Goal: Transaction & Acquisition: Purchase product/service

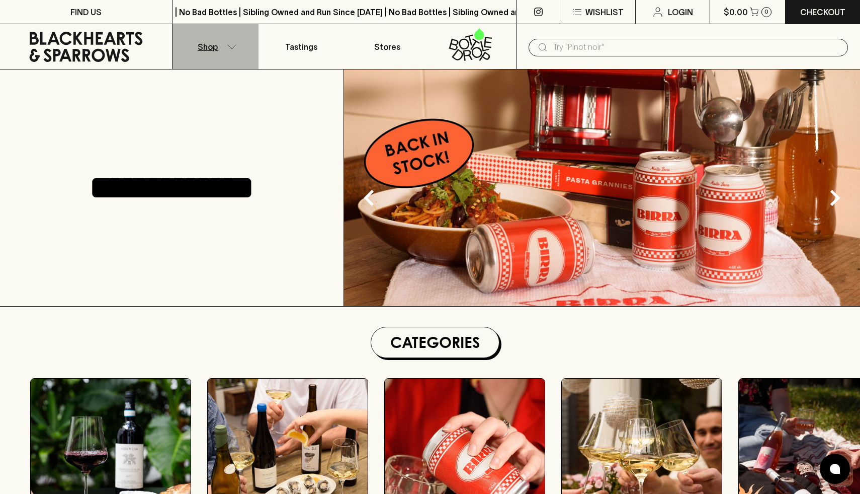
click at [245, 41] on button "Shop" at bounding box center [216, 46] width 86 height 45
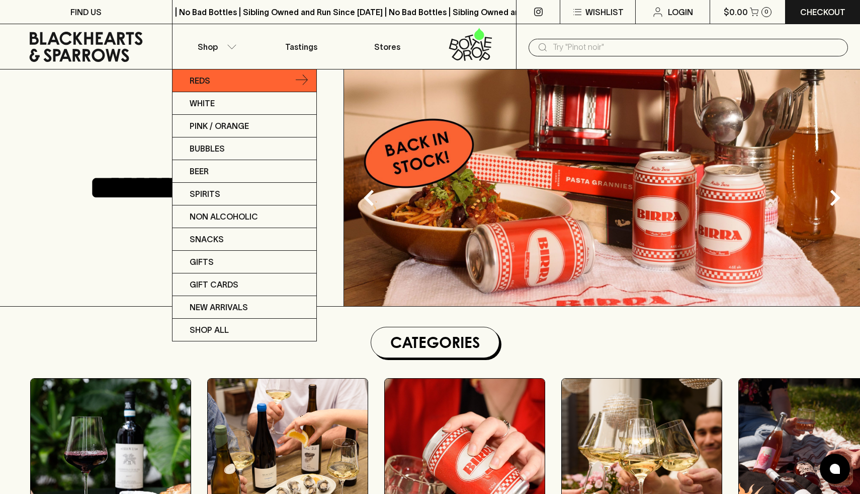
click at [240, 85] on link "Reds" at bounding box center [245, 80] width 144 height 23
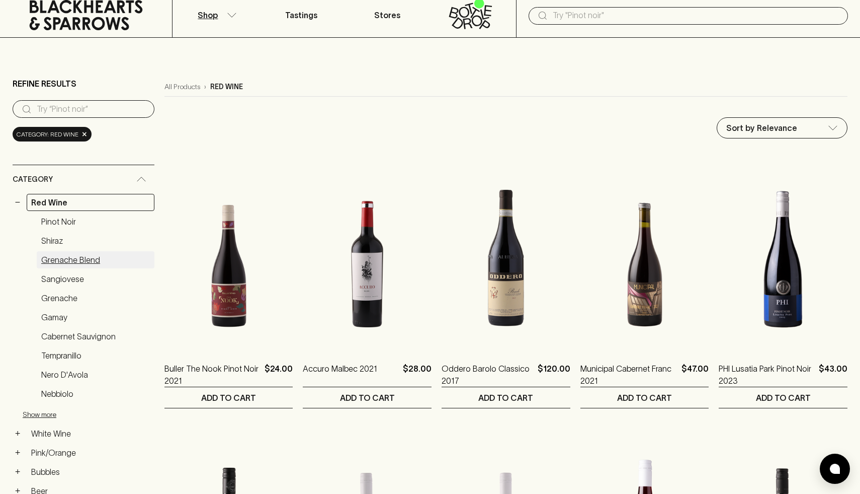
scroll to position [37, 0]
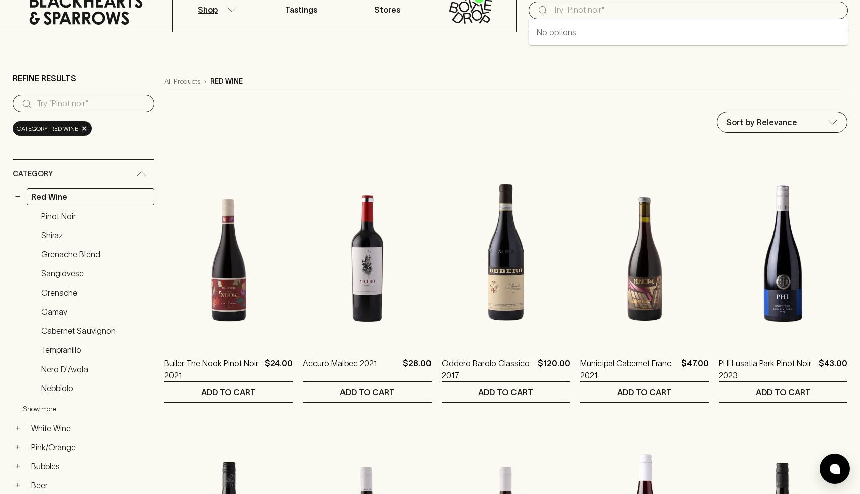
click at [585, 6] on input "text" at bounding box center [696, 10] width 287 height 16
paste input "Zinfandel"
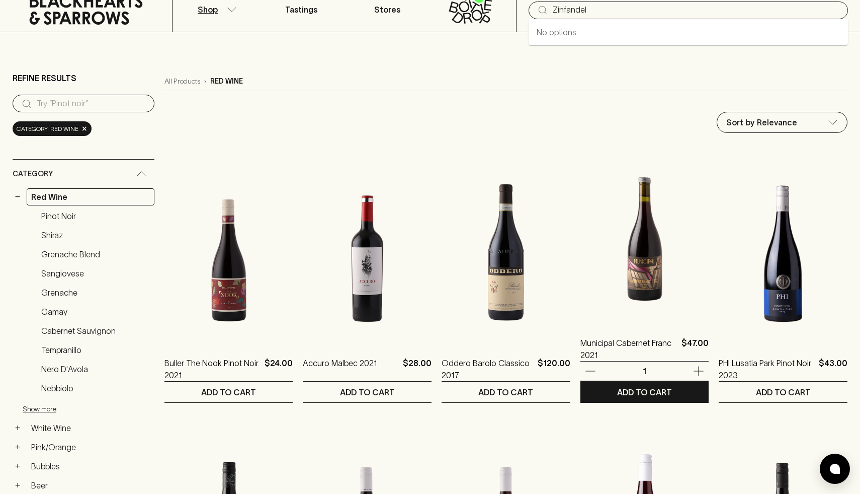
scroll to position [0, 0]
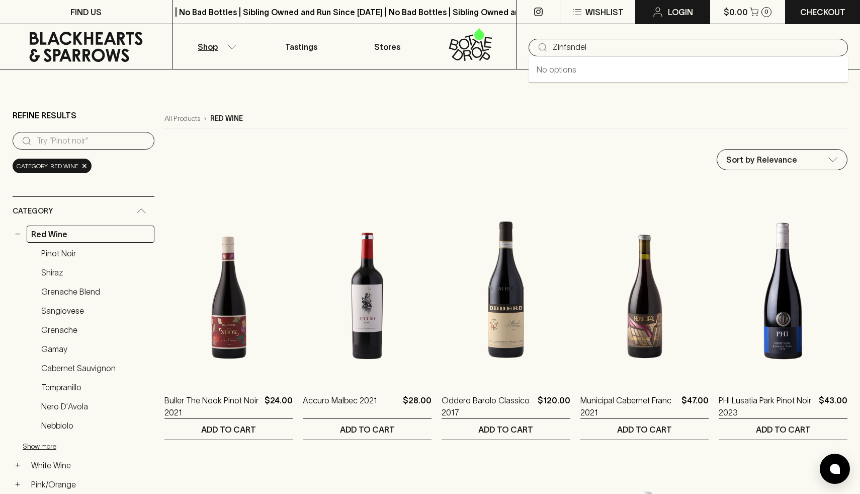
type input "Zinfandel"
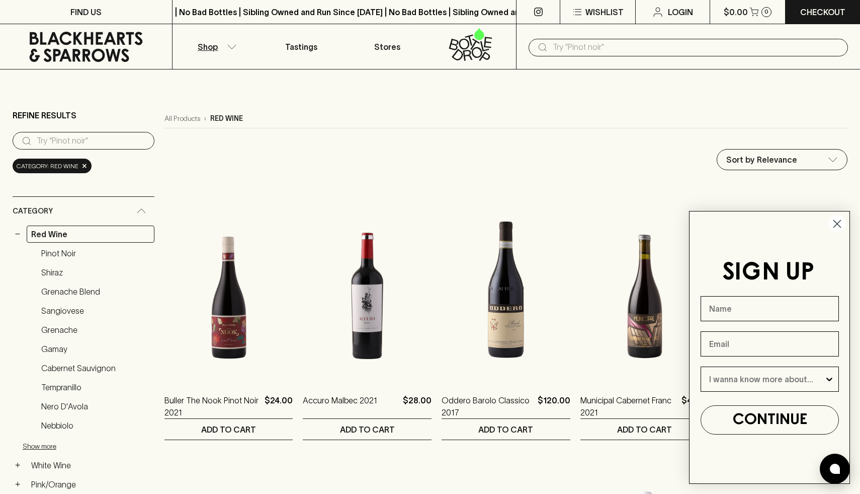
click at [846, 228] on icon "Close dialog" at bounding box center [838, 224] width 18 height 18
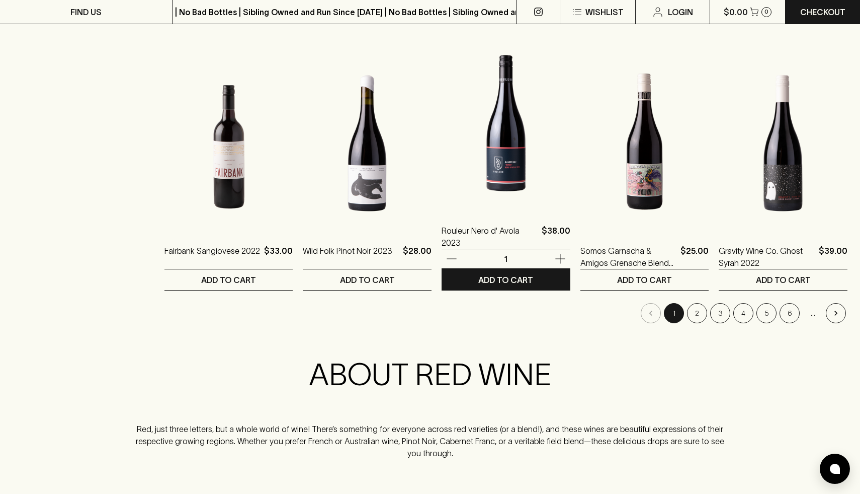
scroll to position [916, 0]
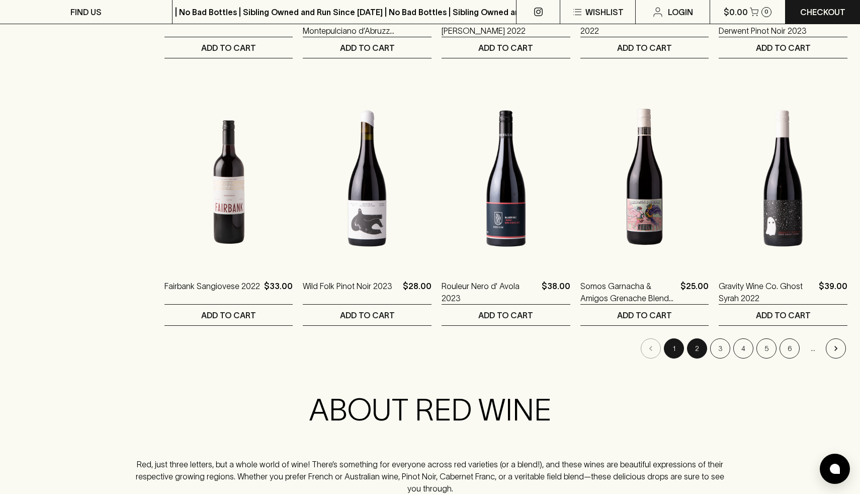
click at [689, 346] on button "2" at bounding box center [697, 348] width 20 height 20
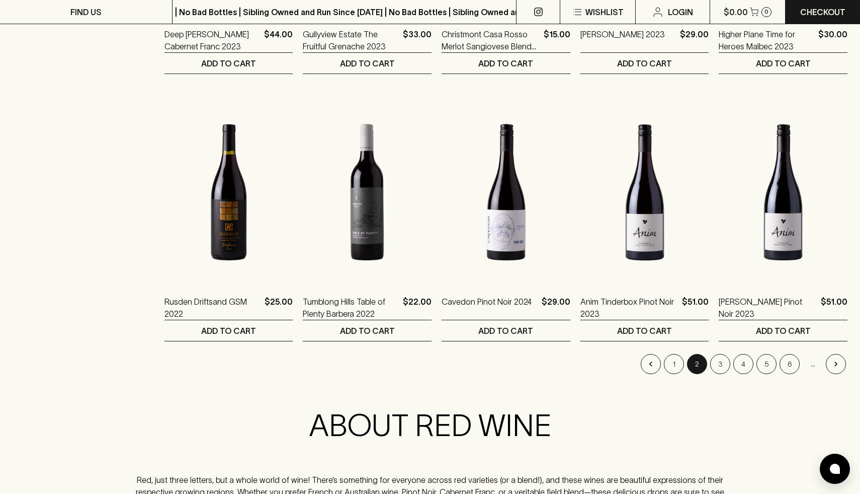
scroll to position [897, 0]
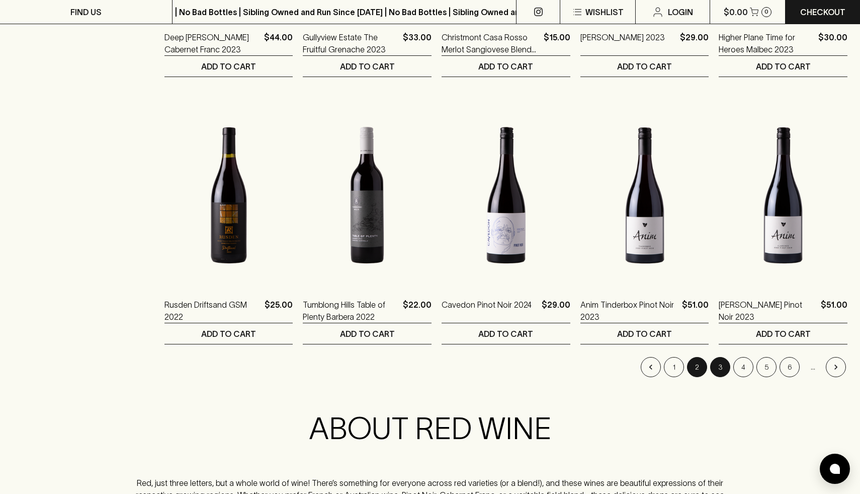
click at [727, 373] on button "3" at bounding box center [720, 367] width 20 height 20
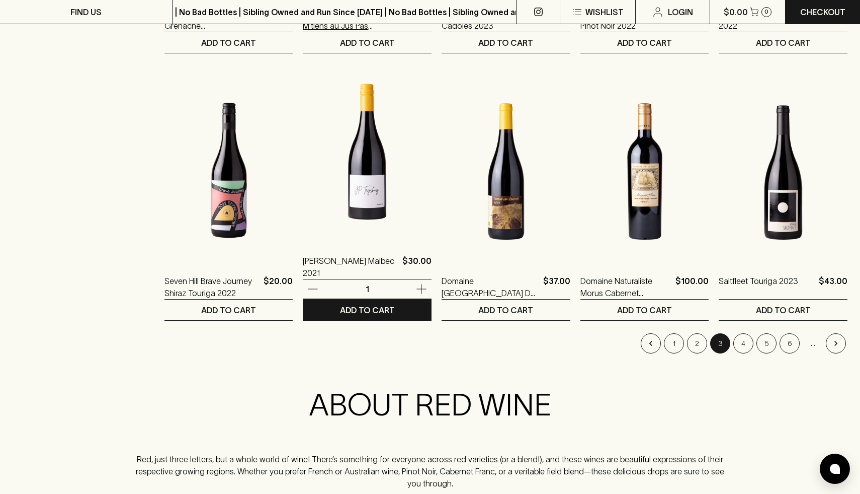
scroll to position [921, 0]
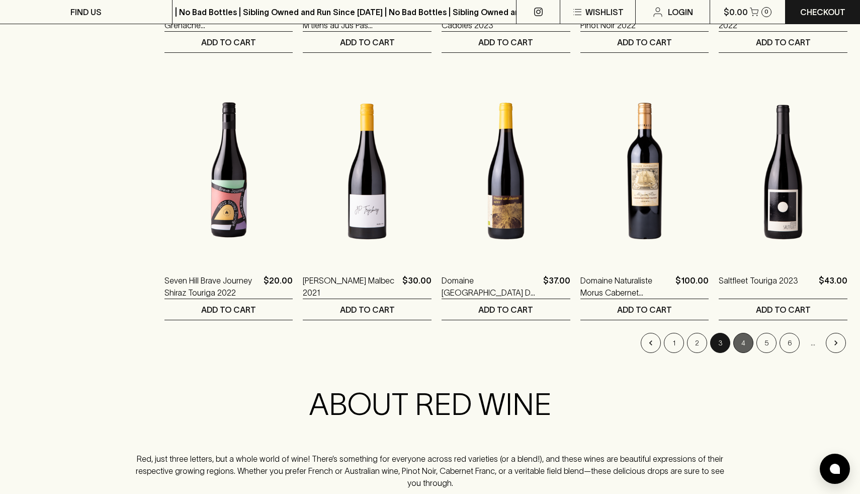
click at [741, 346] on button "4" at bounding box center [744, 343] width 20 height 20
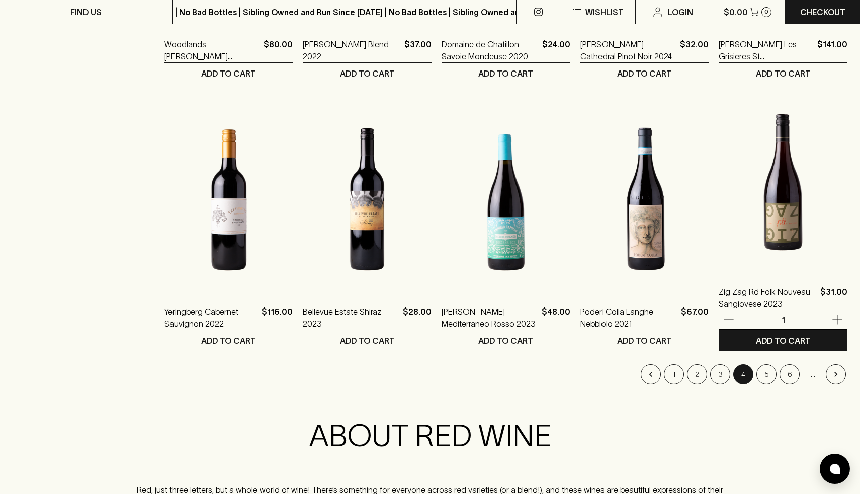
scroll to position [892, 0]
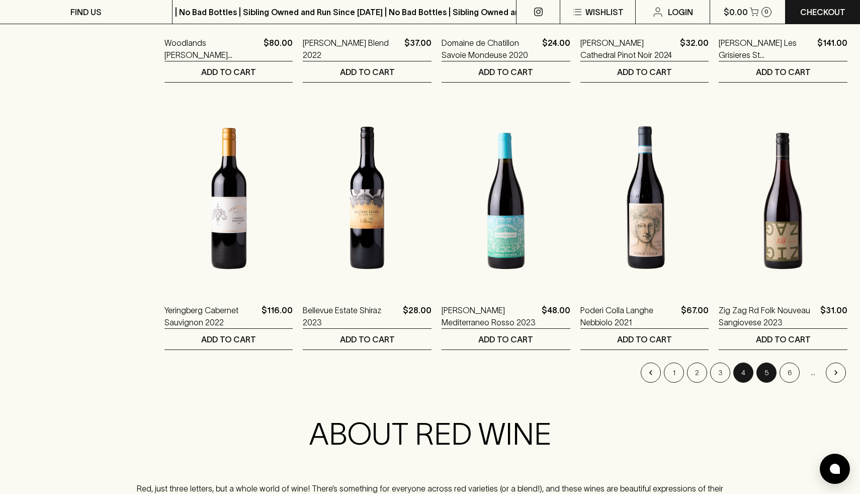
click at [758, 372] on button "5" at bounding box center [767, 372] width 20 height 20
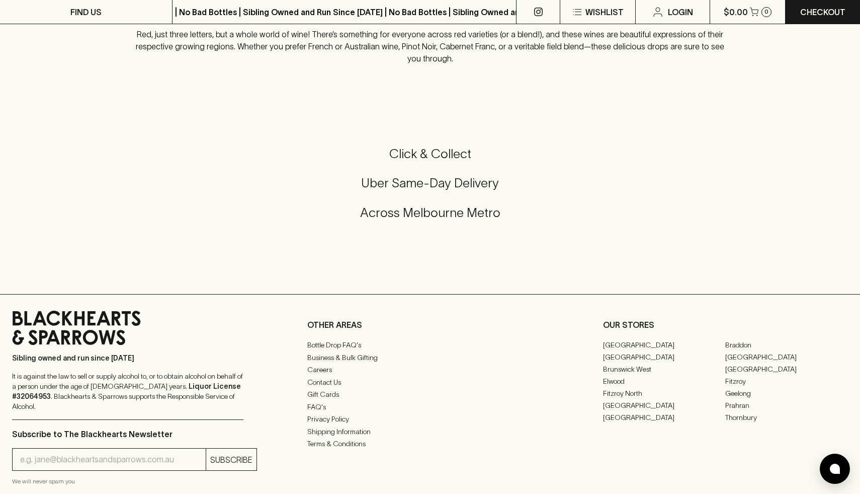
scroll to position [1063, 0]
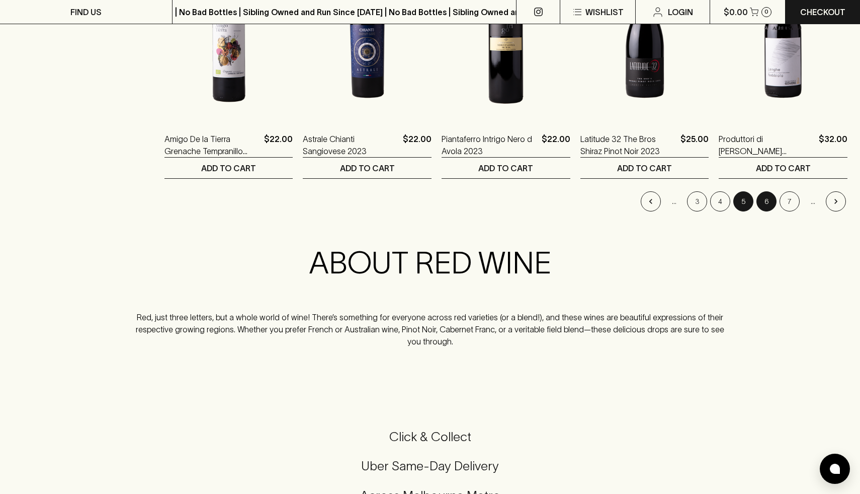
click at [766, 205] on button "6" at bounding box center [767, 201] width 20 height 20
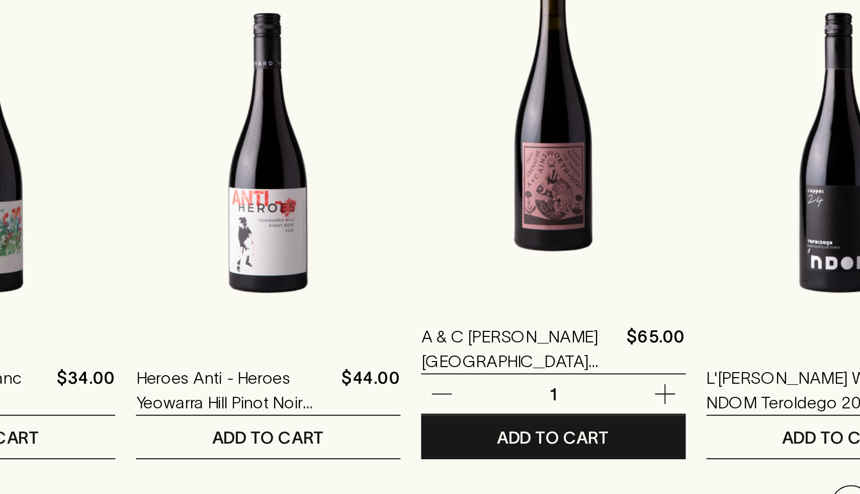
scroll to position [853, 0]
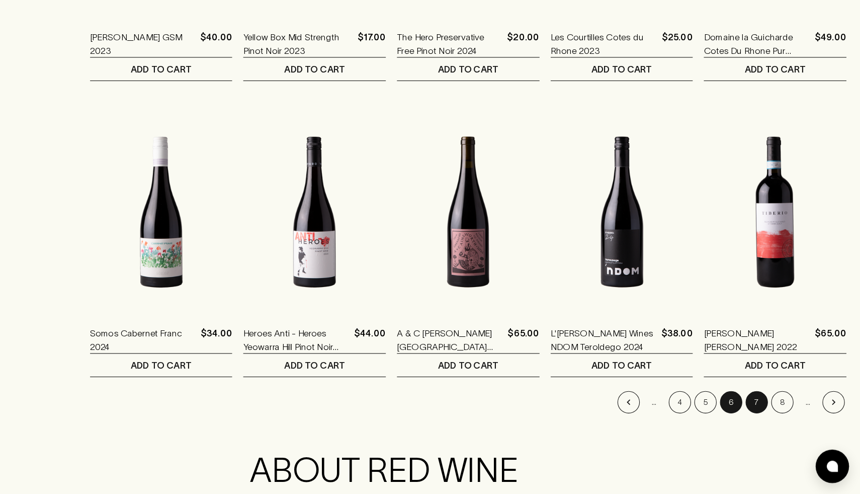
click at [773, 413] on button "7" at bounding box center [767, 410] width 20 height 20
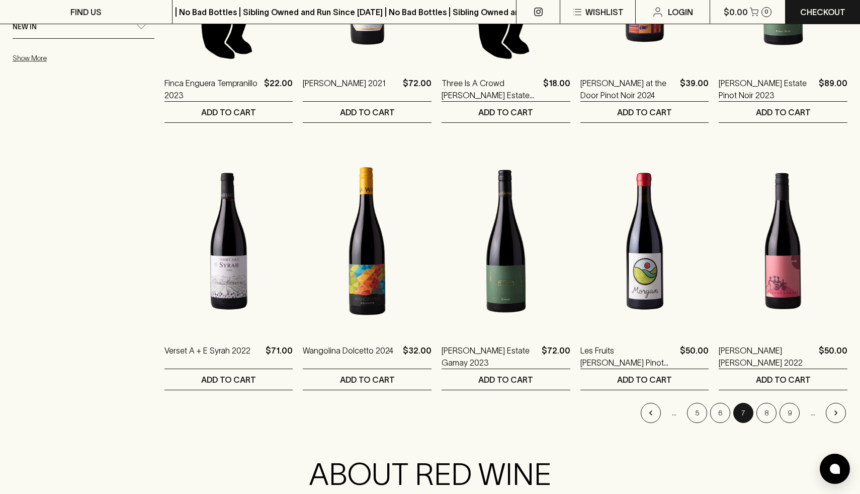
scroll to position [855, 0]
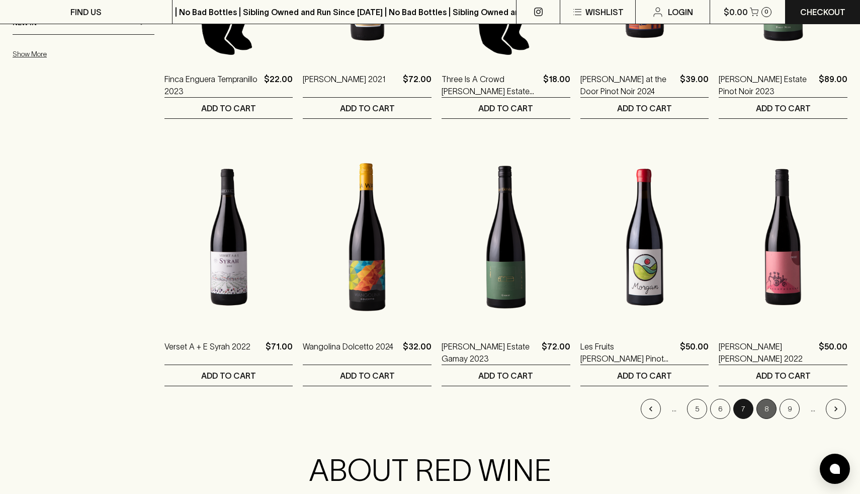
click at [771, 410] on button "8" at bounding box center [767, 408] width 20 height 20
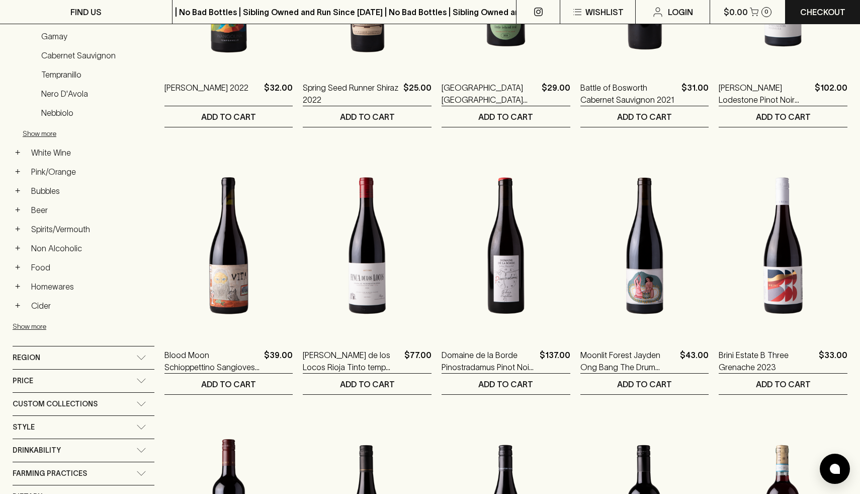
scroll to position [313, 0]
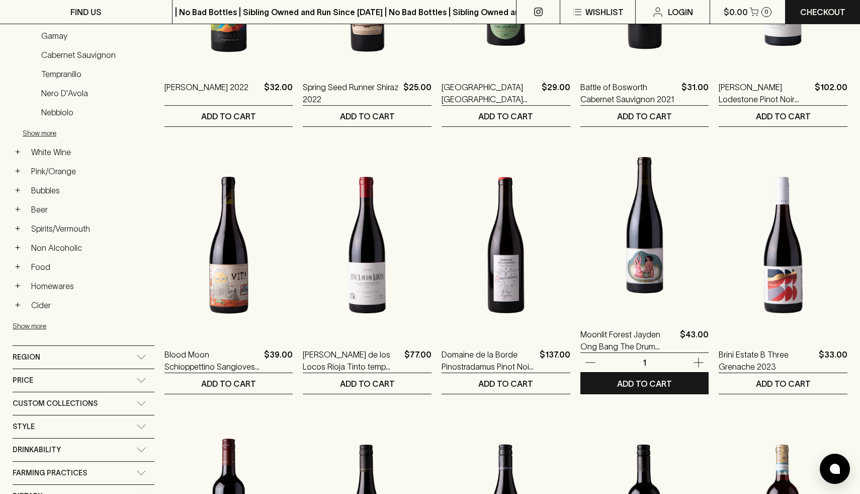
click at [651, 284] on img at bounding box center [645, 225] width 129 height 176
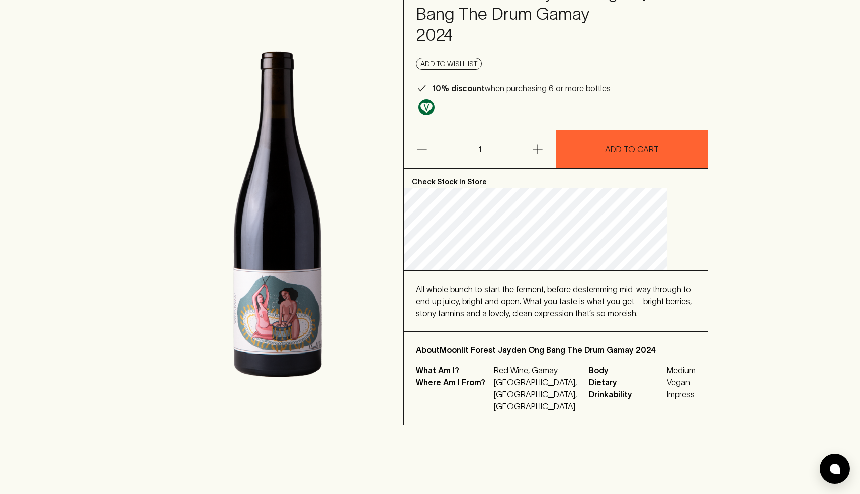
scroll to position [107, 0]
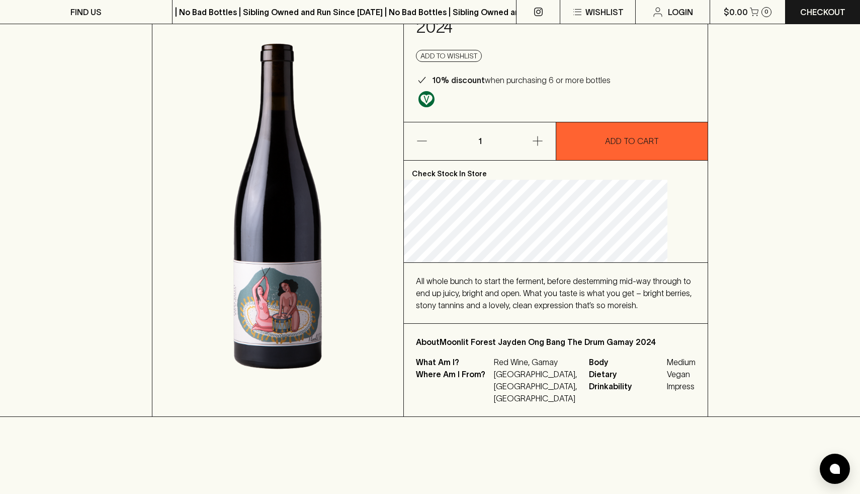
click at [300, 350] on img at bounding box center [277, 206] width 251 height 420
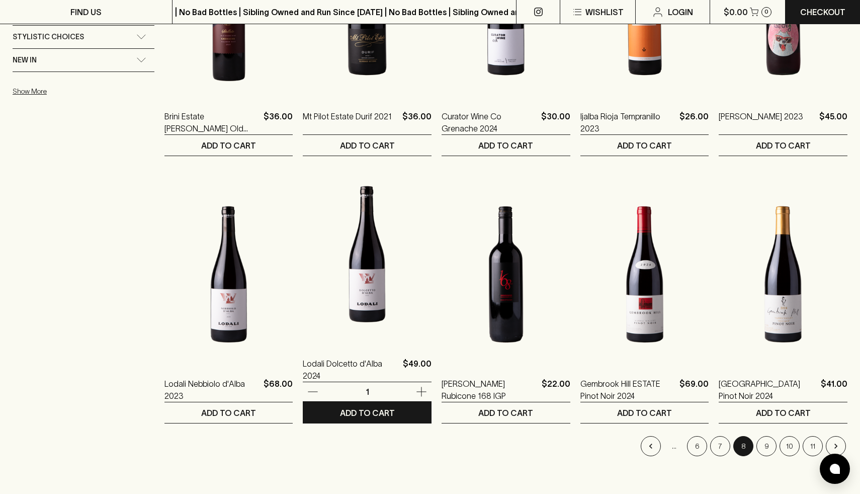
scroll to position [817, 0]
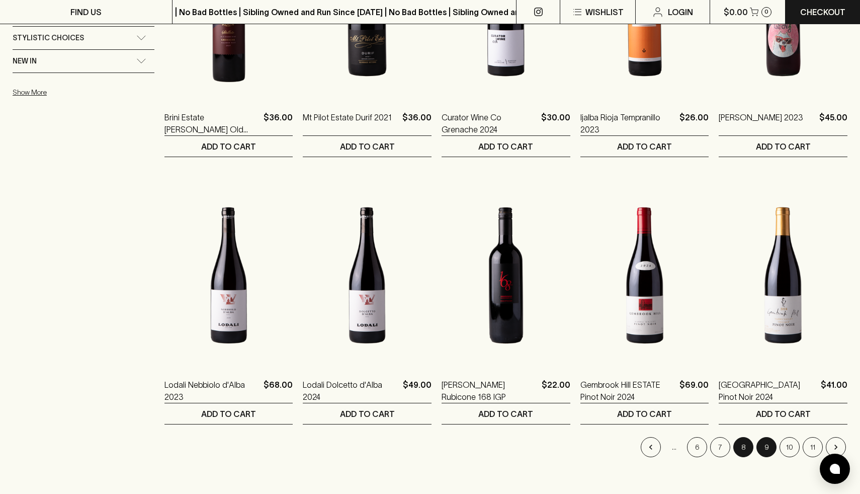
click at [767, 448] on button "9" at bounding box center [767, 447] width 20 height 20
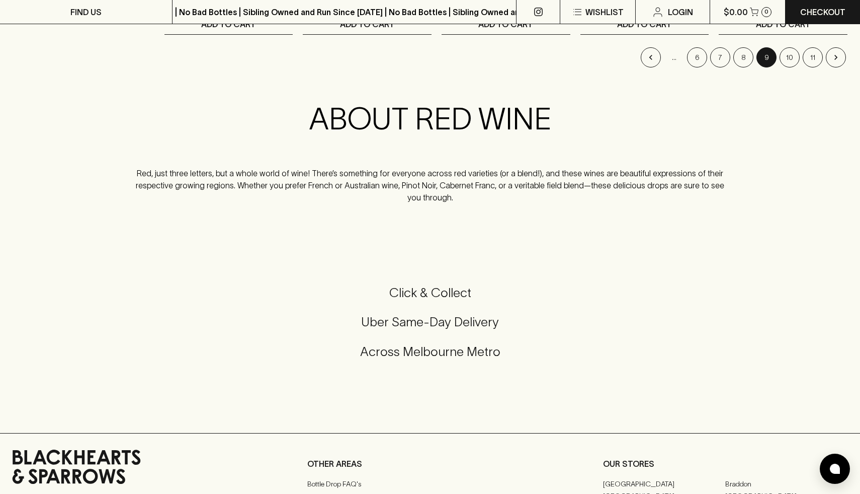
scroll to position [1152, 0]
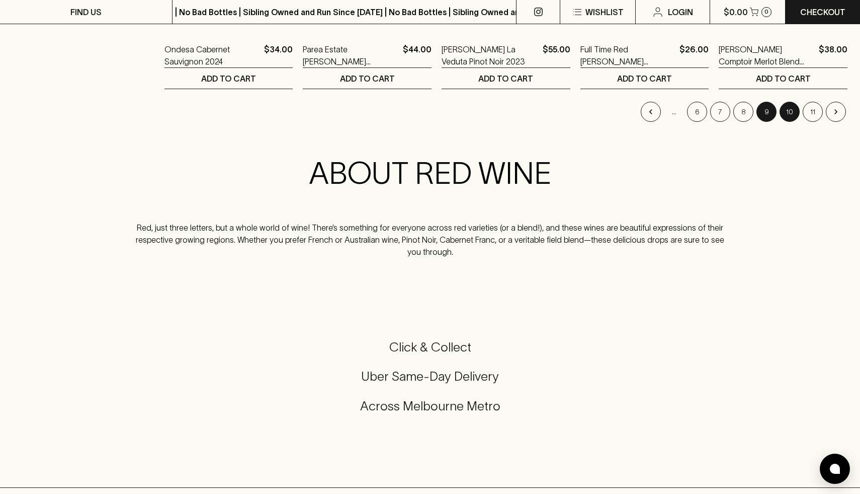
click at [793, 113] on button "10" at bounding box center [790, 112] width 20 height 20
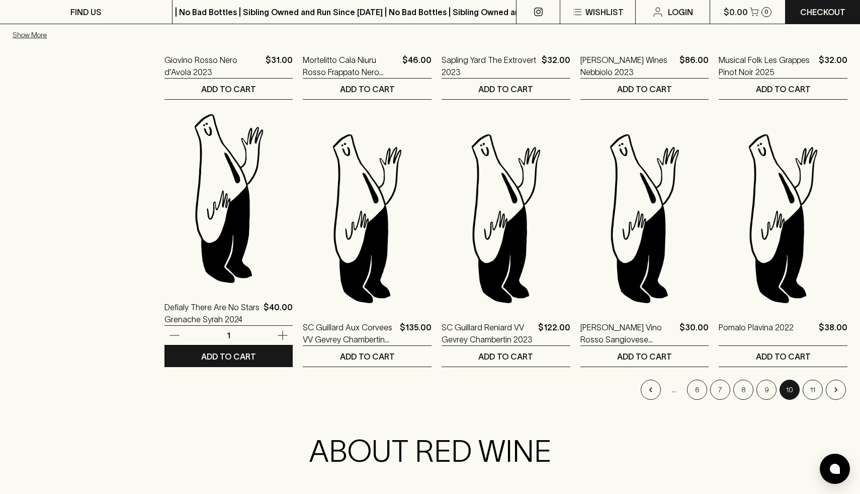
scroll to position [875, 0]
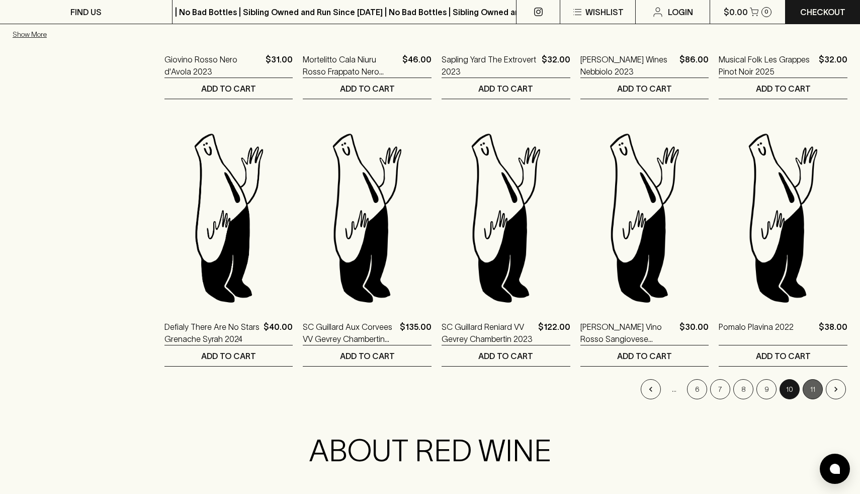
click at [817, 393] on button "11" at bounding box center [813, 389] width 20 height 20
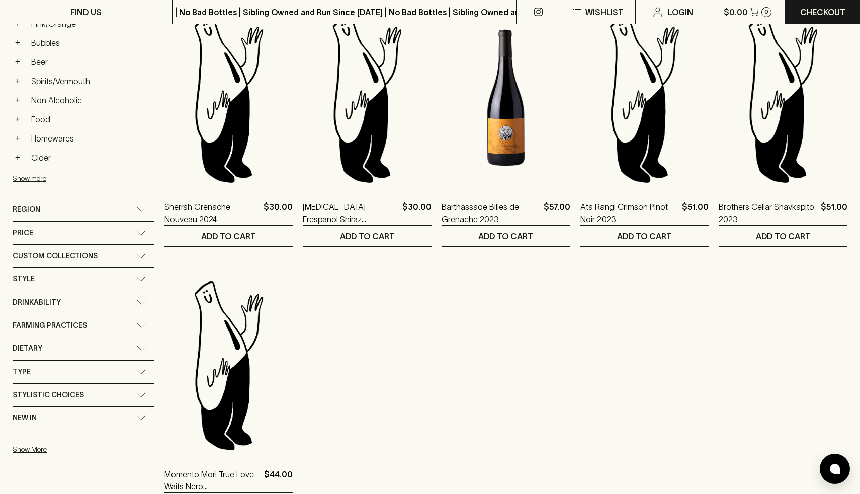
scroll to position [150, 0]
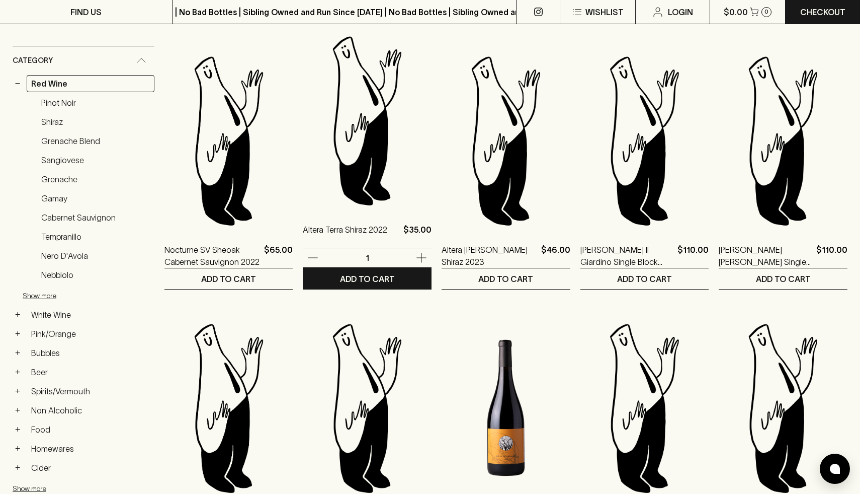
click at [334, 137] on img at bounding box center [367, 120] width 129 height 176
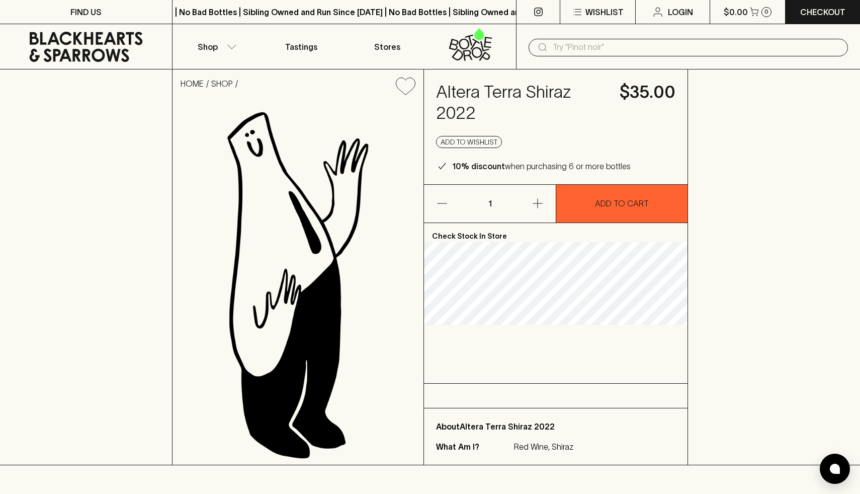
click at [284, 228] on img at bounding box center [298, 283] width 251 height 361
drag, startPoint x: 436, startPoint y: 102, endPoint x: 453, endPoint y: 0, distance: 103.1
click at [529, 116] on div "Altera Terra Shiraz 2022 $35.00 Add to wishlist 10% discount when purchasing 6 …" at bounding box center [556, 126] width 264 height 115
copy h4 "Altera Terra Shiraz 2022"
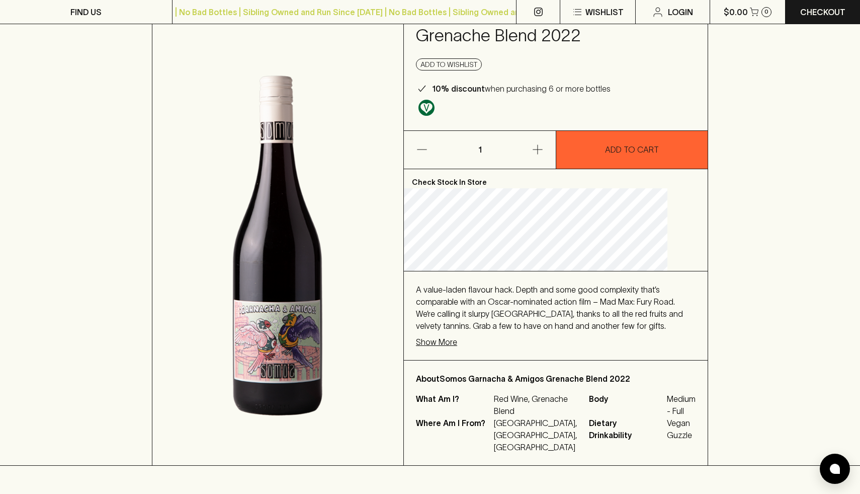
scroll to position [76, 0]
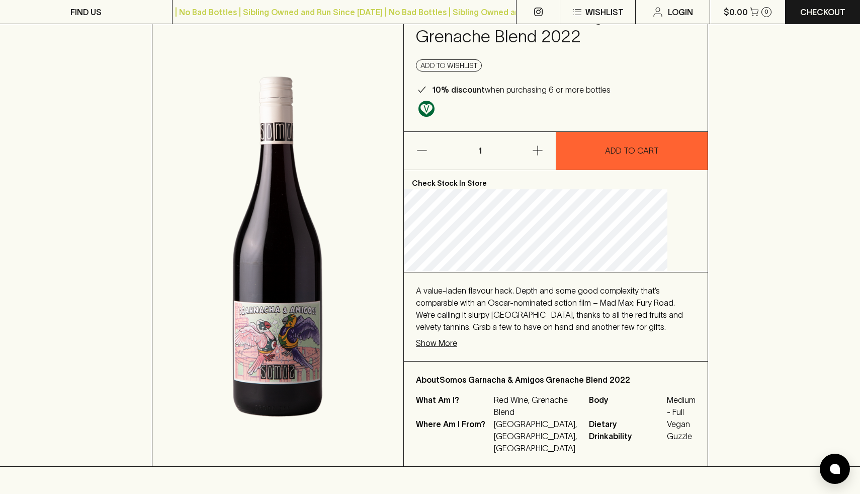
click at [310, 332] on img at bounding box center [277, 246] width 251 height 439
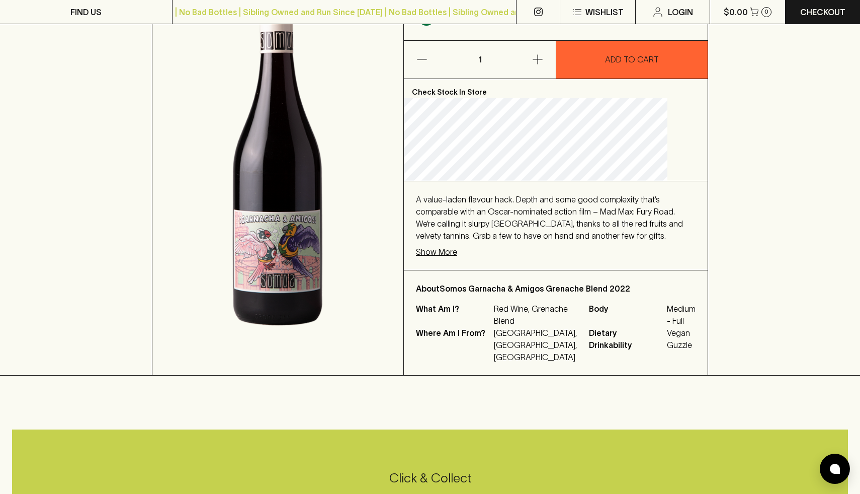
scroll to position [0, 0]
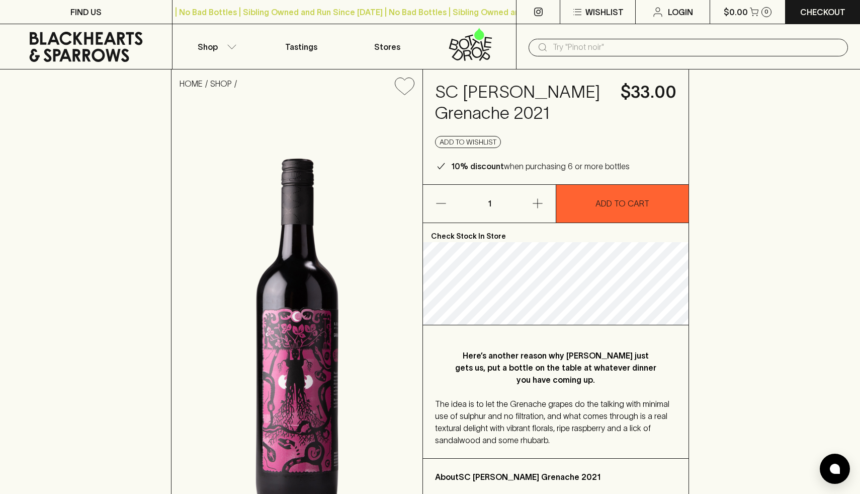
click at [301, 372] on img at bounding box center [297, 327] width 251 height 448
click at [598, 184] on div at bounding box center [556, 184] width 266 height 0
click at [594, 218] on button "ADD TO CART" at bounding box center [622, 204] width 132 height 38
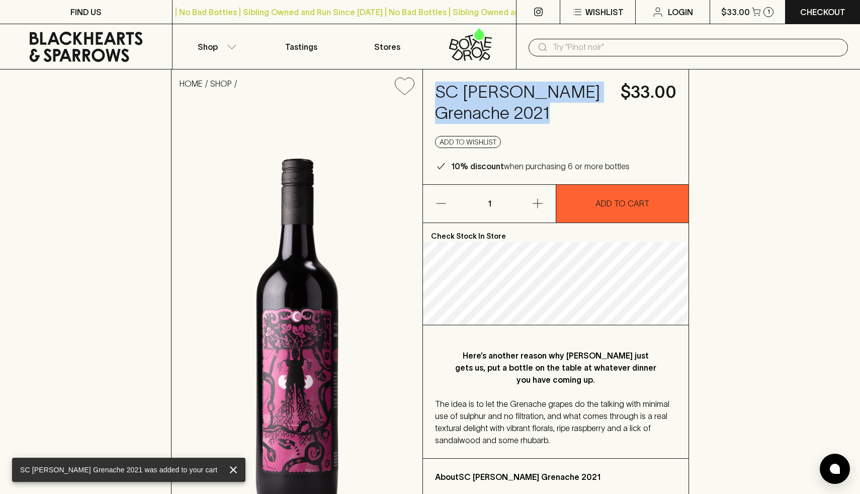
drag, startPoint x: 437, startPoint y: 94, endPoint x: 593, endPoint y: 108, distance: 156.1
click at [593, 108] on h4 "SC Pannell Basso Grenache 2021" at bounding box center [522, 103] width 174 height 42
copy h4 "SC Pannell Basso Grenache 2021"
click at [533, 117] on h4 "SC Pannell Basso Grenache 2021" at bounding box center [522, 103] width 174 height 42
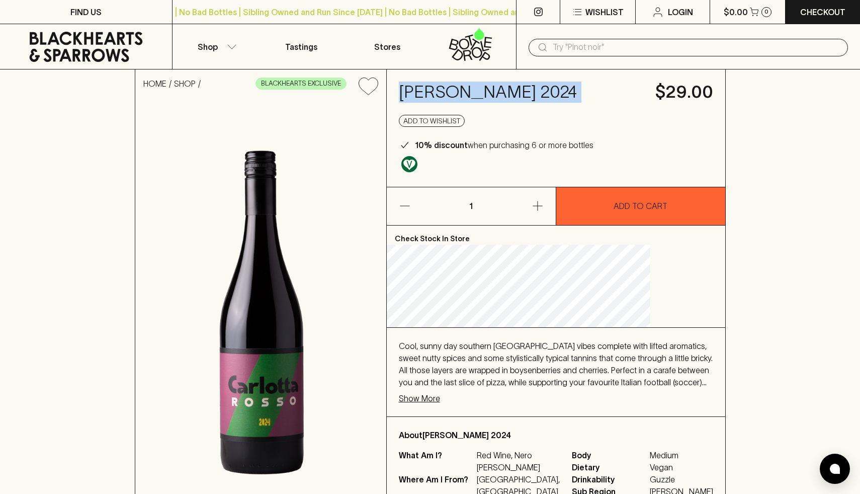
drag, startPoint x: 435, startPoint y: 92, endPoint x: 614, endPoint y: 91, distance: 179.6
click at [614, 91] on div "Carlotta Rosso 2024 $29.00 Add to wishlist 10% discount when purchasing 6 or mo…" at bounding box center [556, 127] width 339 height 117
copy h4 "Carlotta Rosso 2024"
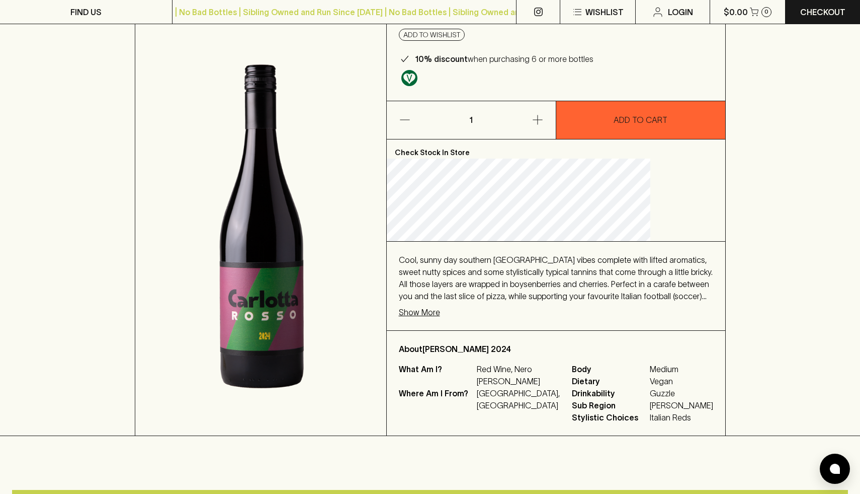
scroll to position [117, 0]
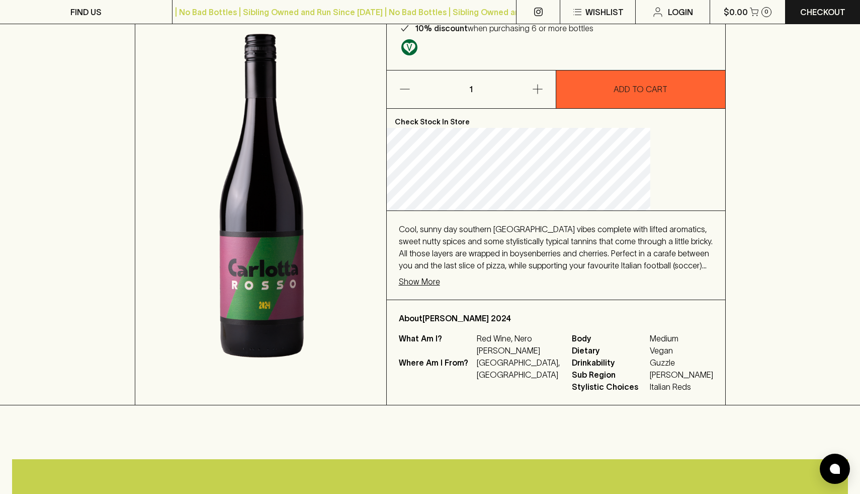
click at [317, 317] on img at bounding box center [260, 195] width 251 height 418
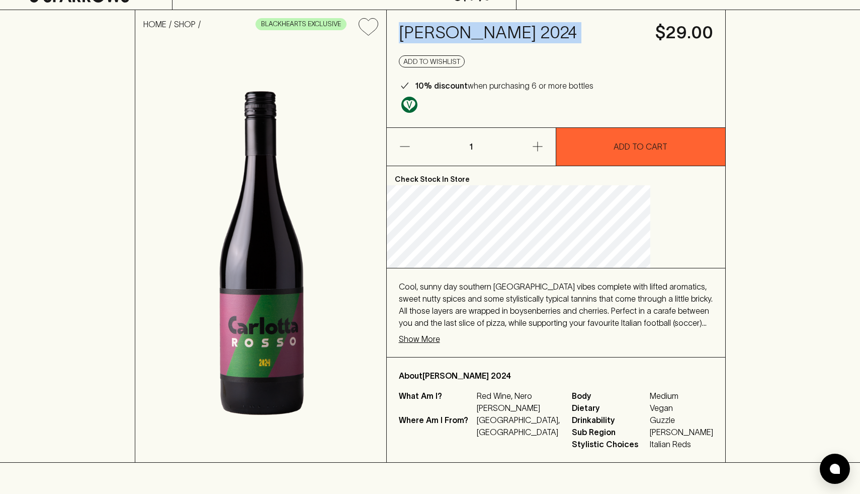
scroll to position [66, 0]
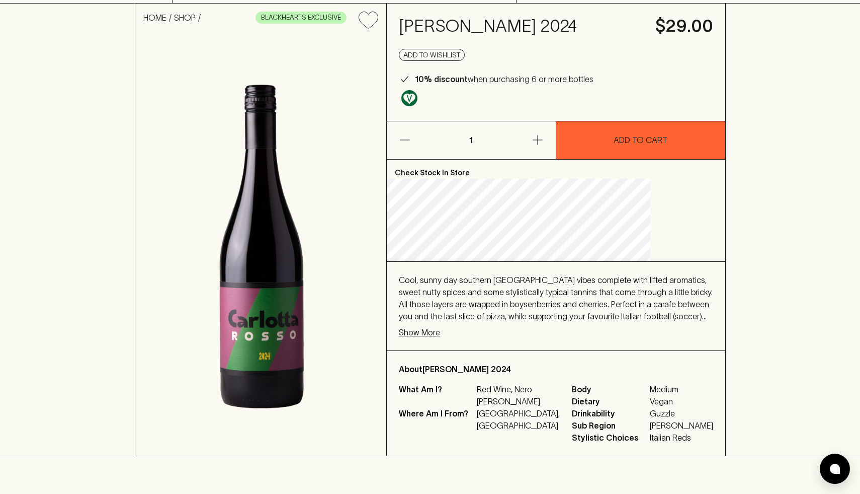
click at [440, 335] on p "Show More" at bounding box center [419, 332] width 41 height 12
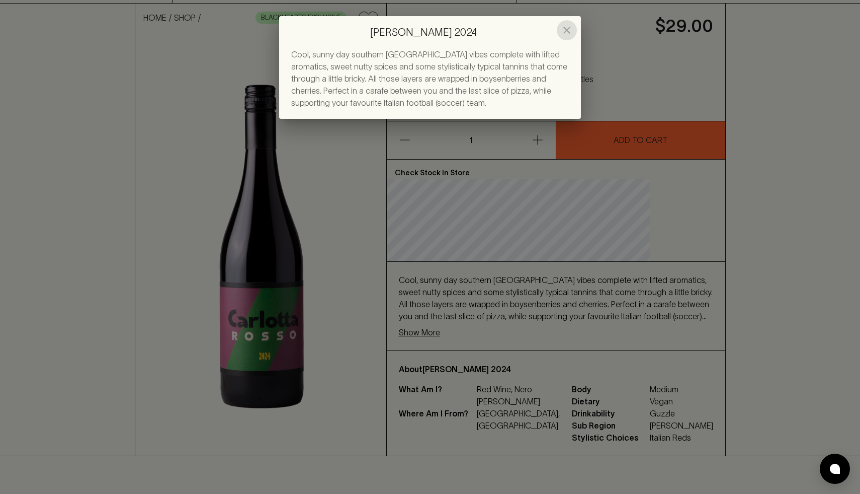
click at [569, 28] on icon "close" at bounding box center [566, 30] width 7 height 7
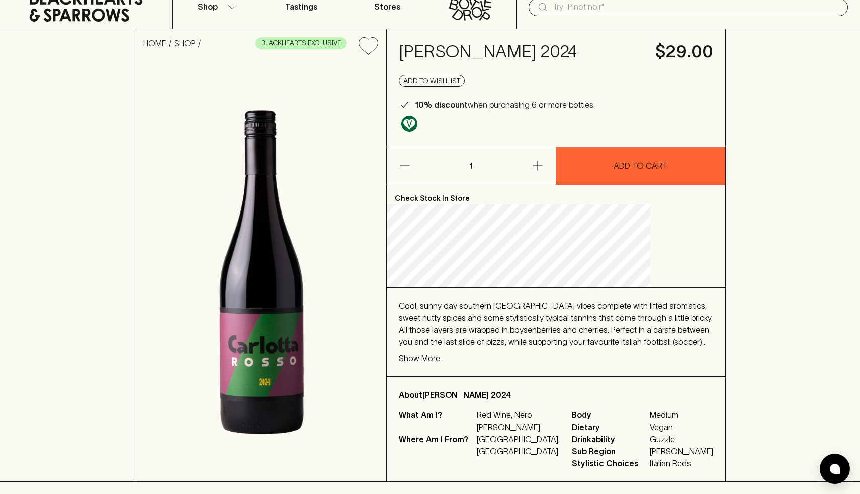
scroll to position [0, 0]
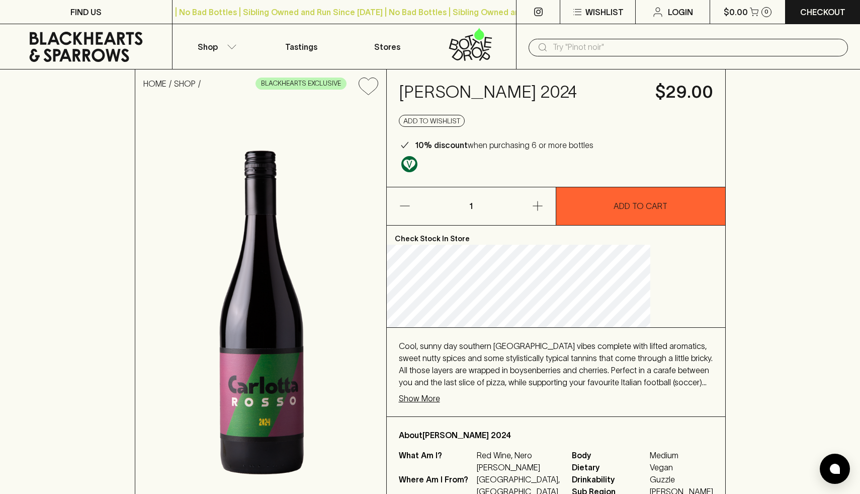
drag, startPoint x: 436, startPoint y: 95, endPoint x: 608, endPoint y: 96, distance: 172.1
click at [608, 96] on div "Carlotta Rosso 2024 $29.00 Add to wishlist 10% discount when purchasing 6 or mo…" at bounding box center [556, 127] width 339 height 117
copy h4 "Carlotta Rosso 2024"
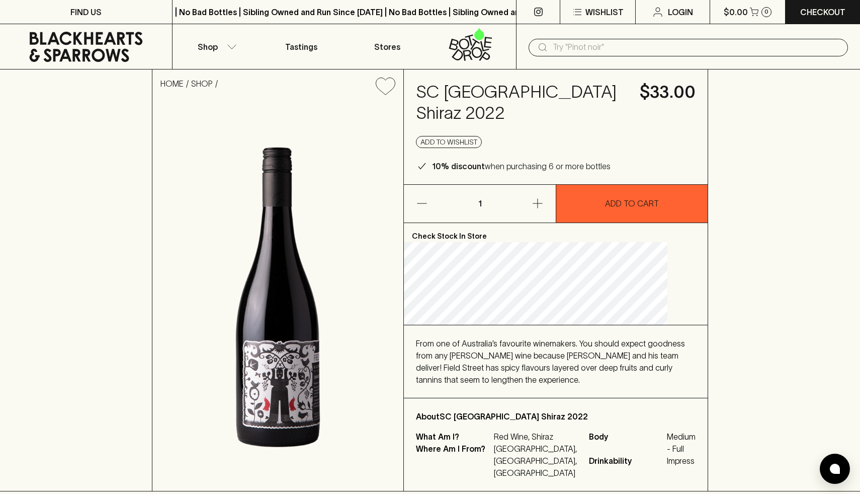
click at [245, 324] on img at bounding box center [277, 296] width 251 height 387
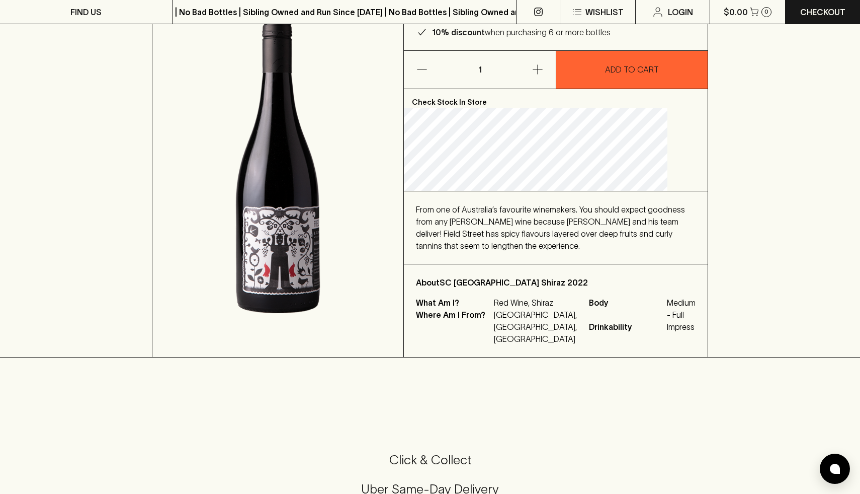
scroll to position [141, 0]
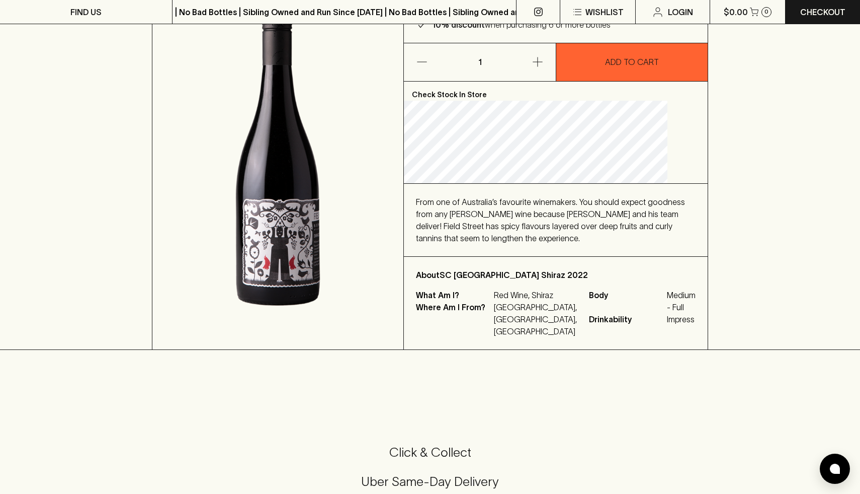
click at [296, 291] on img at bounding box center [277, 155] width 251 height 387
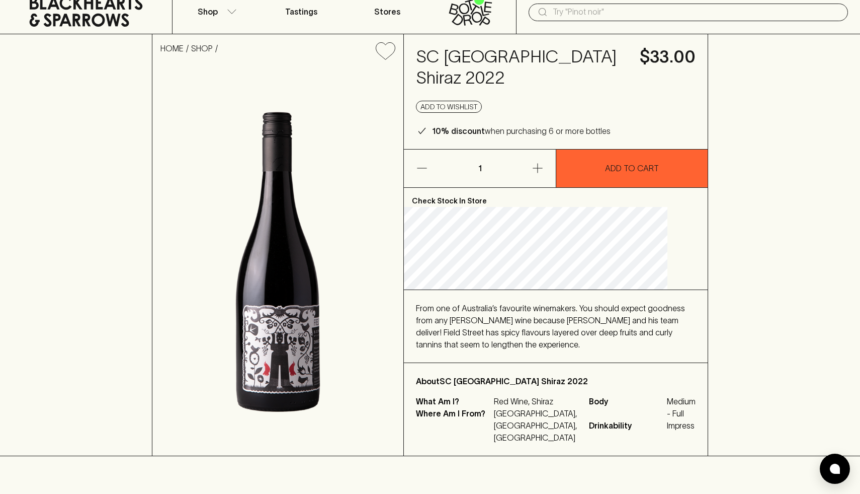
scroll to position [0, 0]
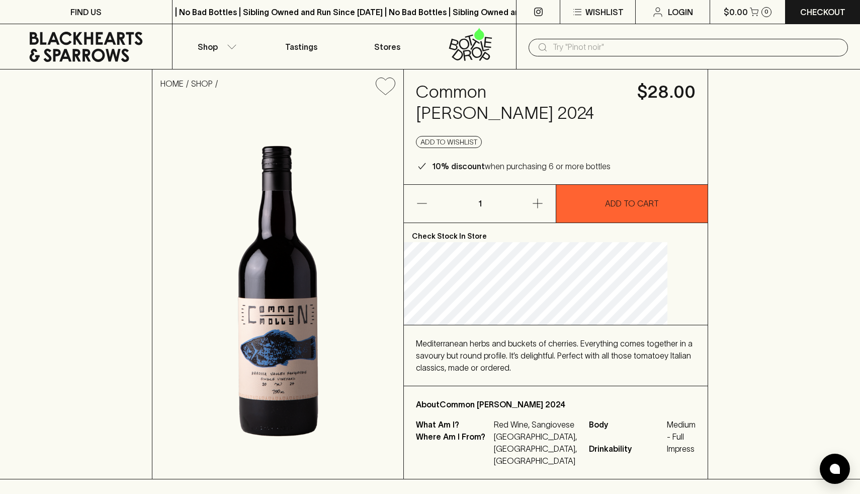
click at [322, 307] on img at bounding box center [277, 290] width 251 height 375
drag, startPoint x: 433, startPoint y: 88, endPoint x: 571, endPoint y: 111, distance: 140.2
click at [571, 111] on div "Common [PERSON_NAME] 2024 $28.00 Add to wishlist 10% discount when purchasing 6…" at bounding box center [556, 126] width 304 height 115
copy h4 "Common [PERSON_NAME] 2024"
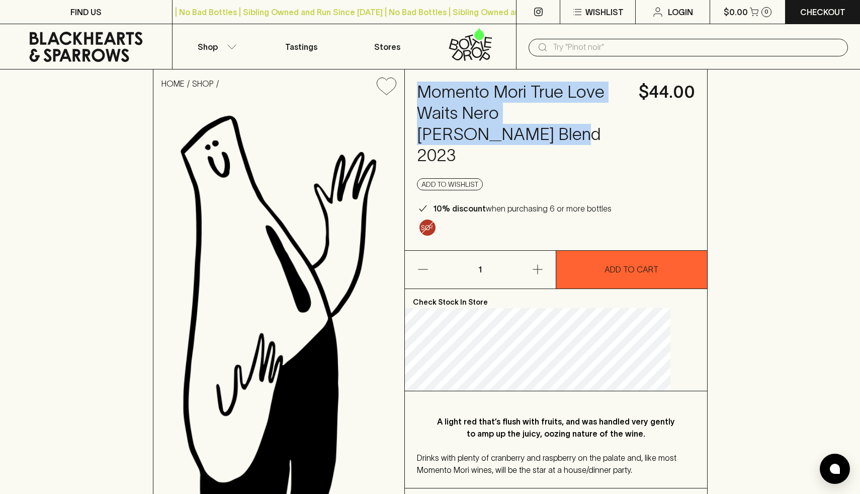
drag, startPoint x: 439, startPoint y: 91, endPoint x: 593, endPoint y: 134, distance: 159.8
click at [593, 134] on h4 "Momento Mori True Love Waits Nero [PERSON_NAME] Blend 2023" at bounding box center [522, 124] width 210 height 85
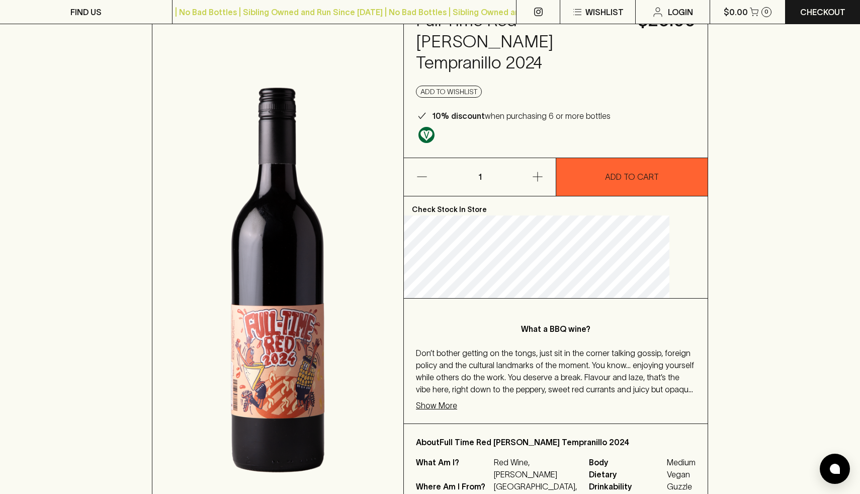
scroll to position [70, 0]
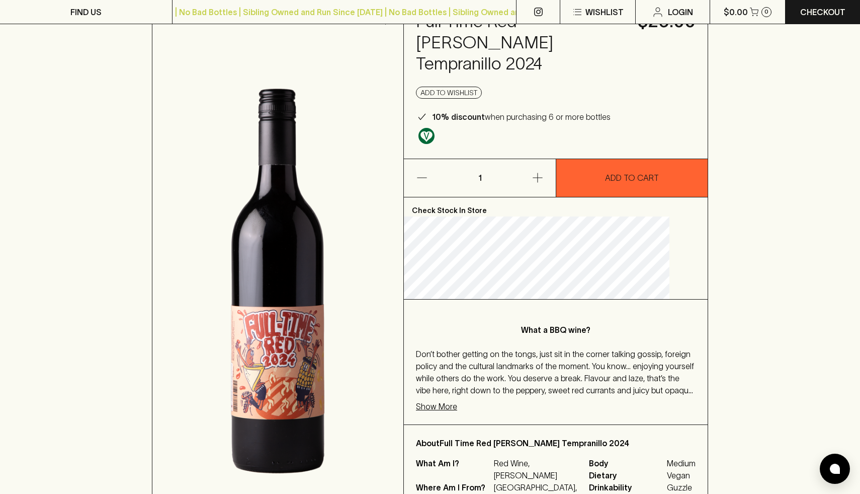
click at [268, 384] on img at bounding box center [277, 281] width 251 height 497
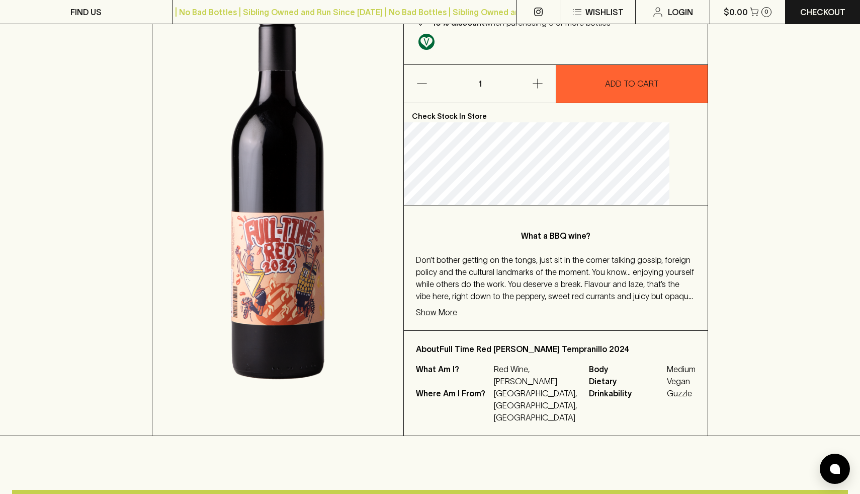
scroll to position [0, 0]
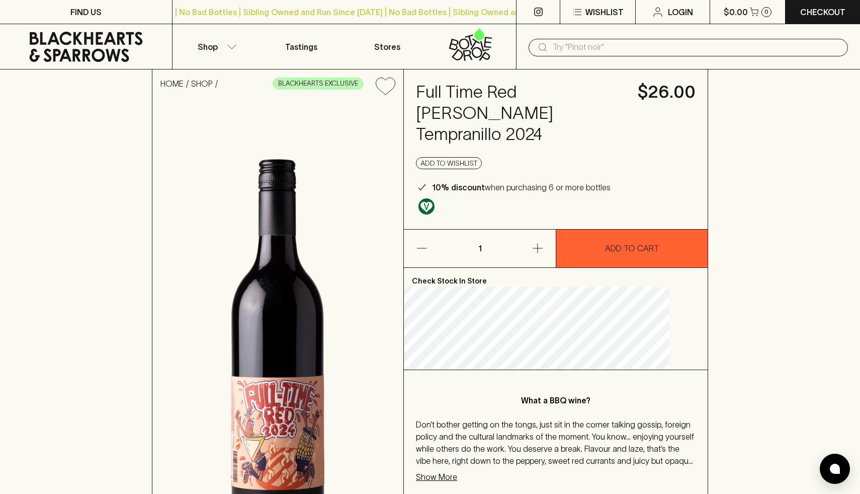
click at [498, 129] on div "Full Time Red [PERSON_NAME] Tempranillo 2024 $26.00 Add to wishlist 10% discoun…" at bounding box center [556, 148] width 304 height 159
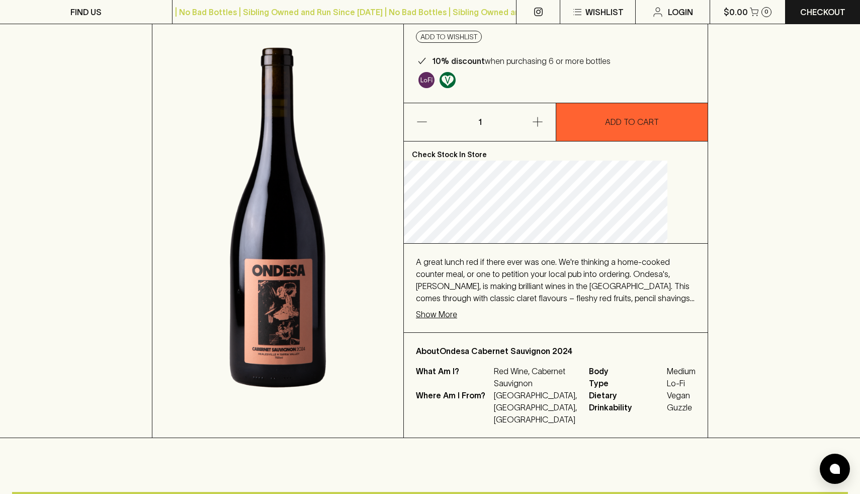
scroll to position [106, 0]
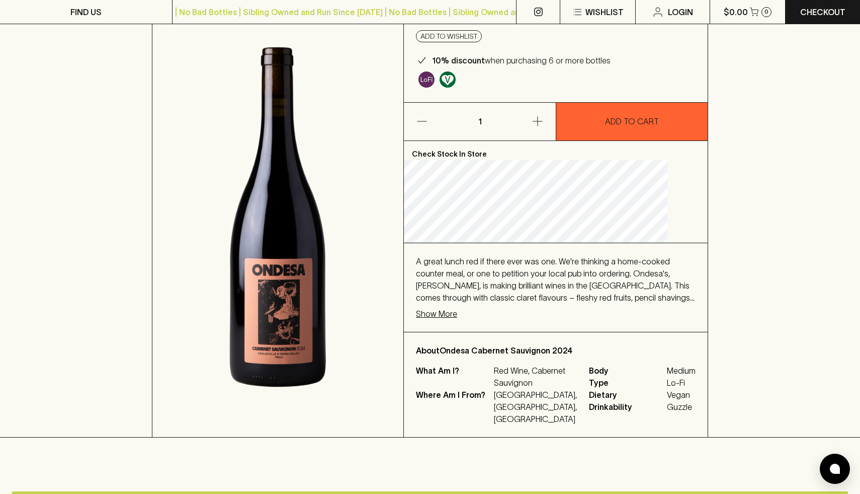
click at [293, 309] on img at bounding box center [277, 216] width 251 height 439
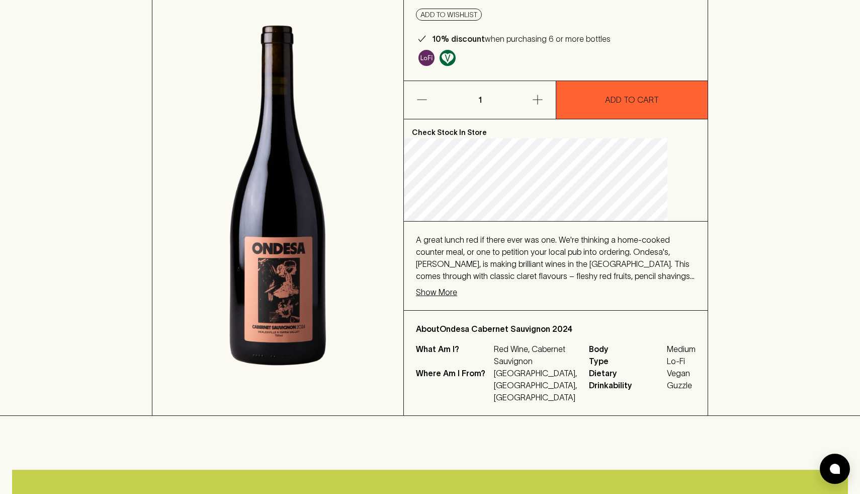
scroll to position [0, 0]
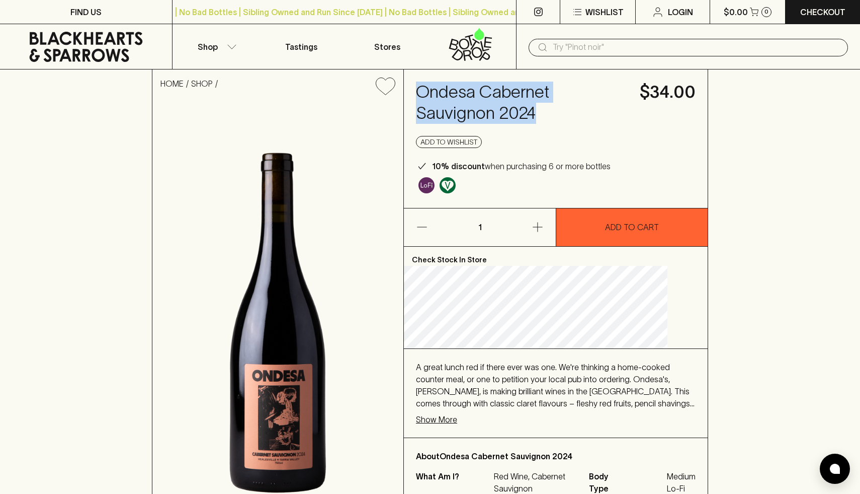
drag, startPoint x: 433, startPoint y: 90, endPoint x: 587, endPoint y: 106, distance: 154.8
click at [587, 106] on div "Ondesa Cabernet Sauvignon 2024 $34.00 Add to wishlist 10% discount when purchas…" at bounding box center [556, 138] width 304 height 138
copy h4 "Ondesa Cabernet Sauvignon 2024"
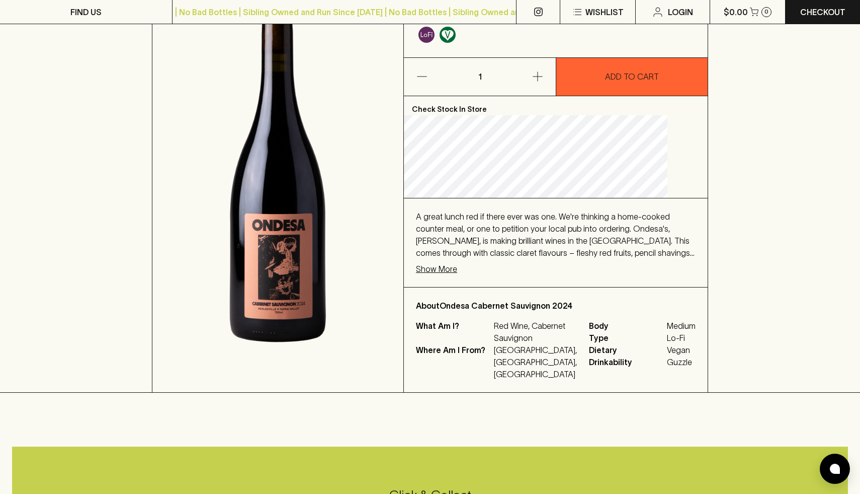
scroll to position [151, 0]
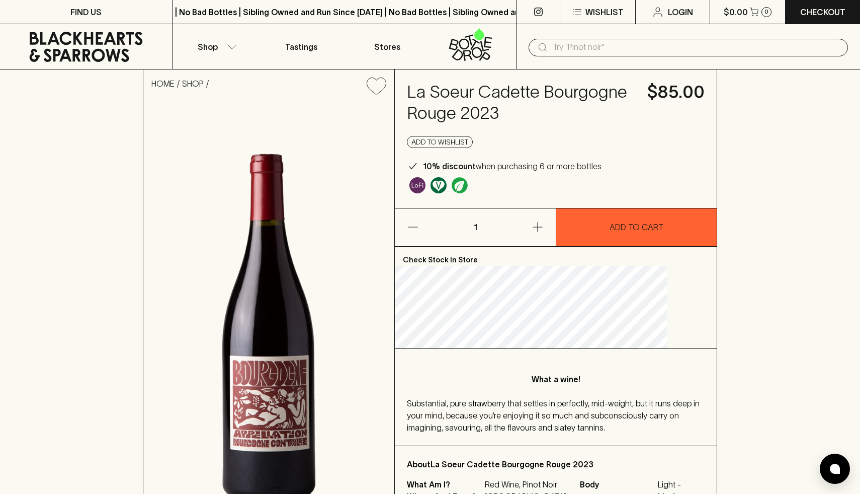
click at [474, 93] on h4 "La Soeur Cadette Bourgogne Rouge 2023" at bounding box center [521, 103] width 228 height 42
drag, startPoint x: 434, startPoint y: 92, endPoint x: 498, endPoint y: 93, distance: 63.9
click at [498, 93] on div "La Soeur Cadette Bourgogne Rouge 2023 $85.00 Add to wishlist 10% discount when …" at bounding box center [556, 138] width 322 height 138
copy h4 "La Soeur"
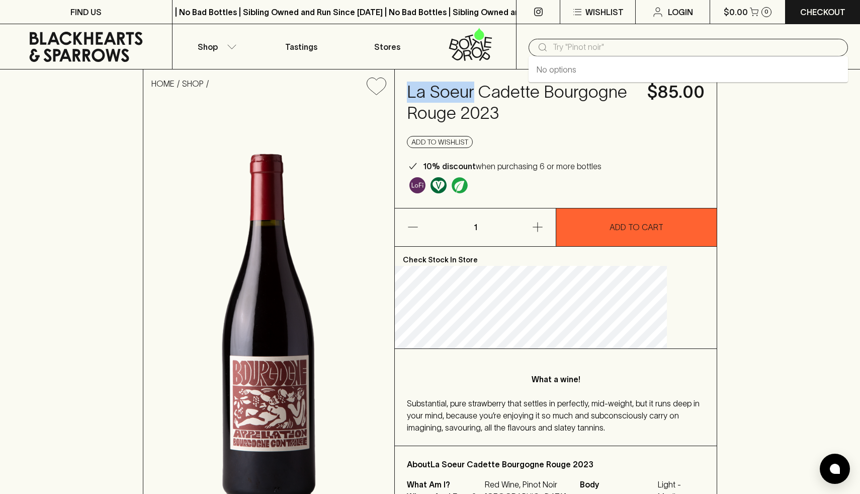
click at [581, 45] on input "text" at bounding box center [696, 47] width 287 height 16
paste input "La Soeur"
type input "La Soeur"
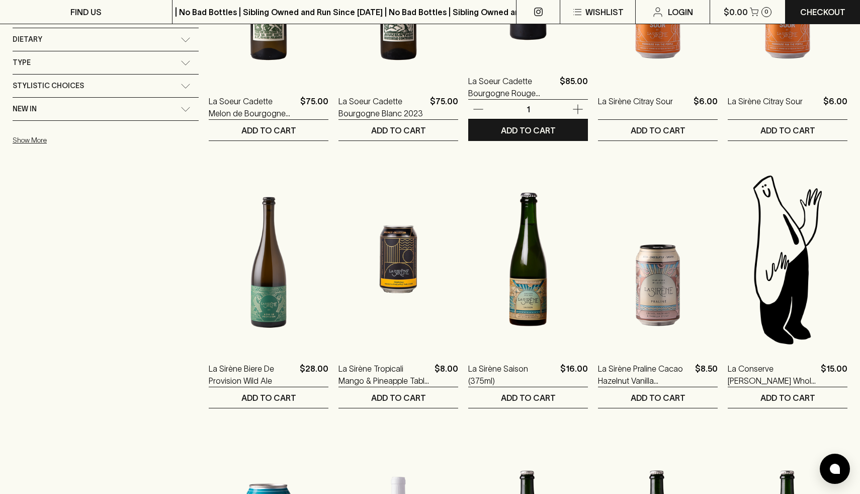
scroll to position [445, 0]
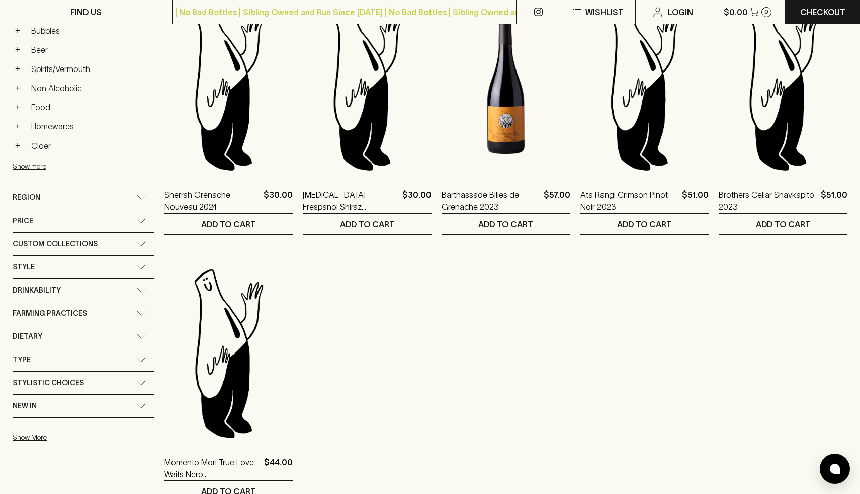
scroll to position [471, 0]
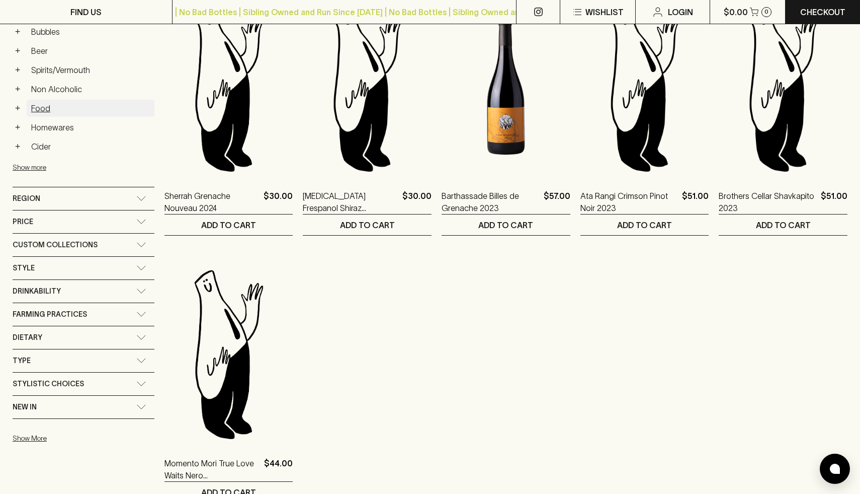
click at [62, 111] on link "Food" at bounding box center [91, 108] width 128 height 17
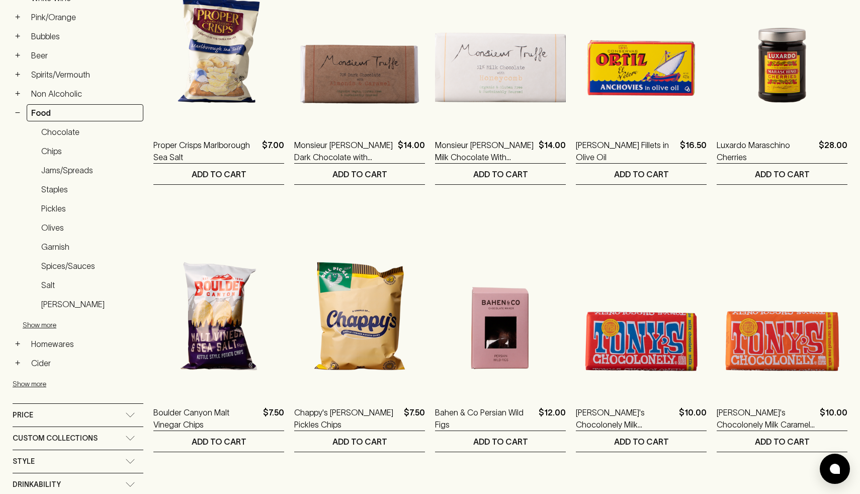
scroll to position [289, 0]
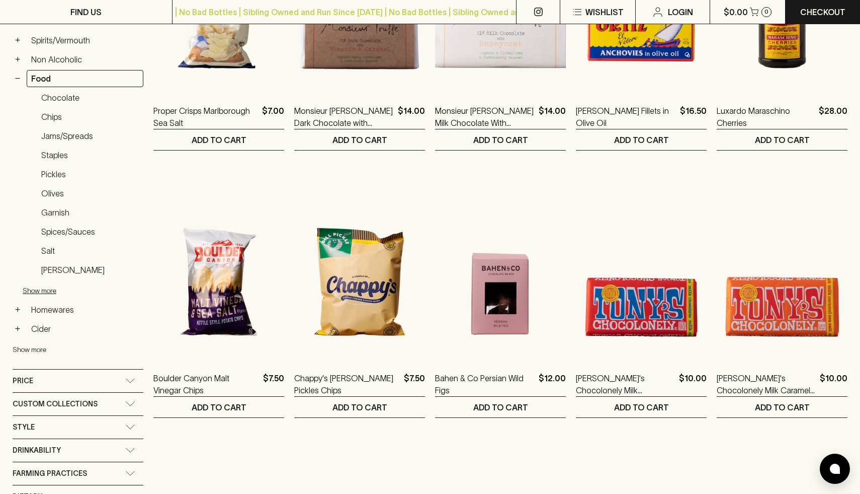
click at [35, 350] on button "Show more" at bounding box center [79, 349] width 132 height 21
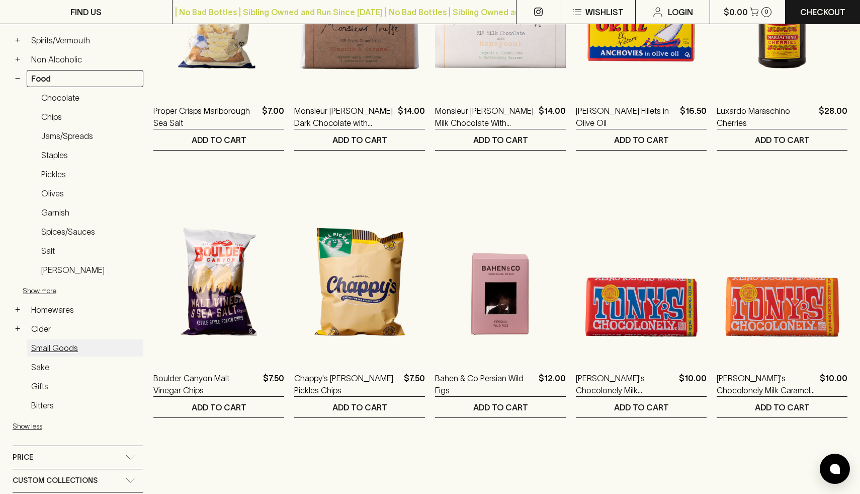
click at [75, 351] on link "Small Goods" at bounding box center [85, 347] width 117 height 17
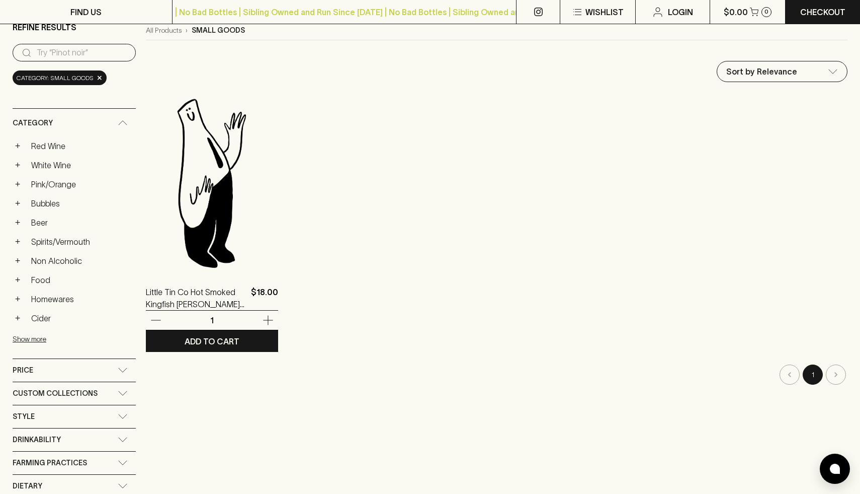
scroll to position [255, 0]
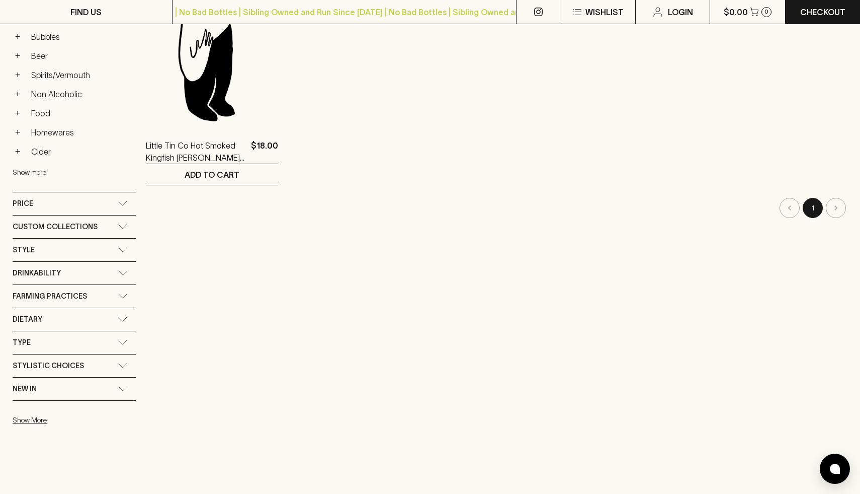
click at [53, 169] on button "Show more" at bounding box center [79, 172] width 132 height 21
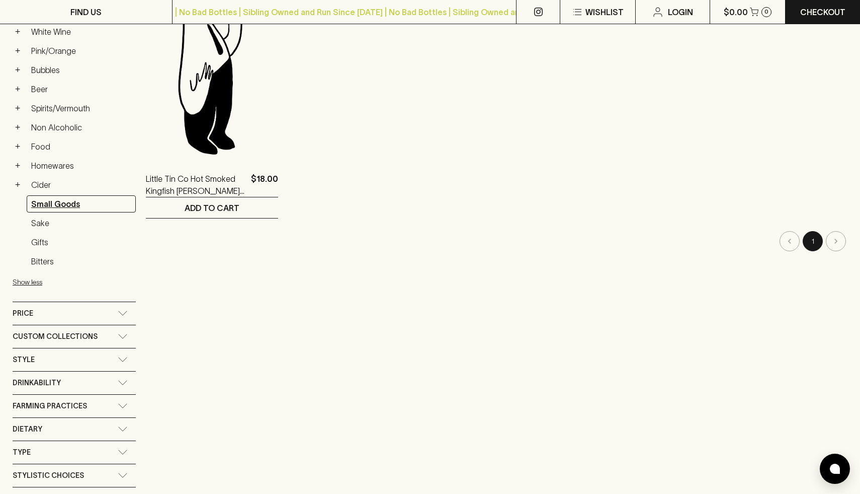
scroll to position [221, 0]
click at [50, 245] on link "Gifts" at bounding box center [81, 242] width 109 height 17
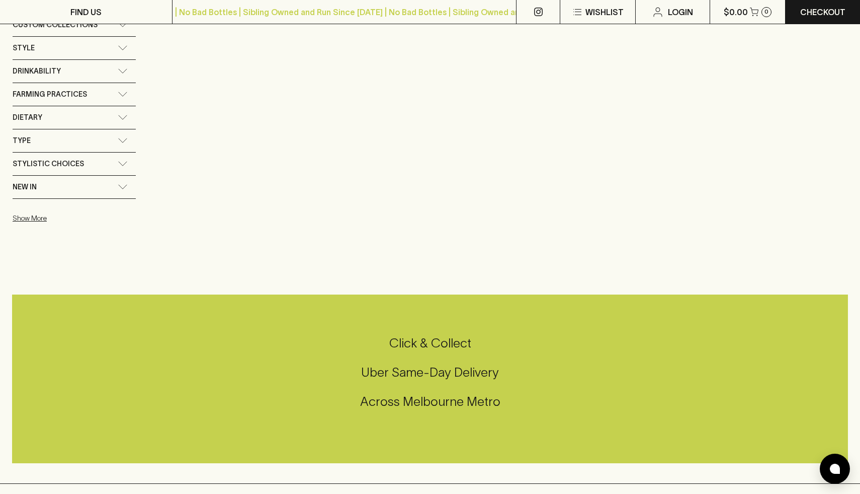
scroll to position [454, 0]
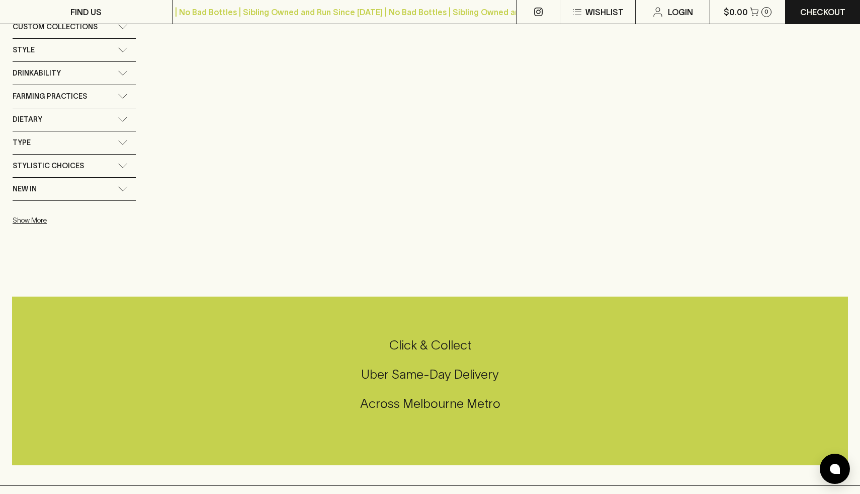
click at [93, 170] on div "Stylistic Choices" at bounding box center [65, 165] width 105 height 13
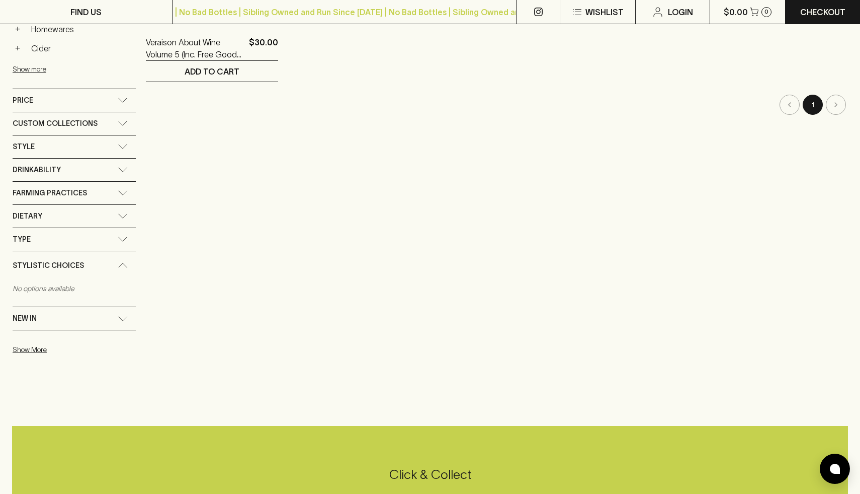
scroll to position [357, 0]
click at [112, 13] on link "FIND US" at bounding box center [86, 12] width 172 height 24
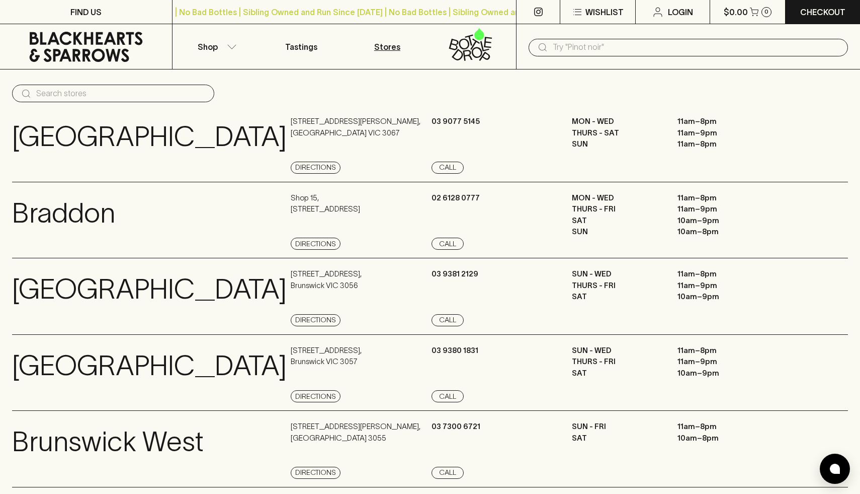
click at [107, 39] on icon at bounding box center [86, 47] width 113 height 30
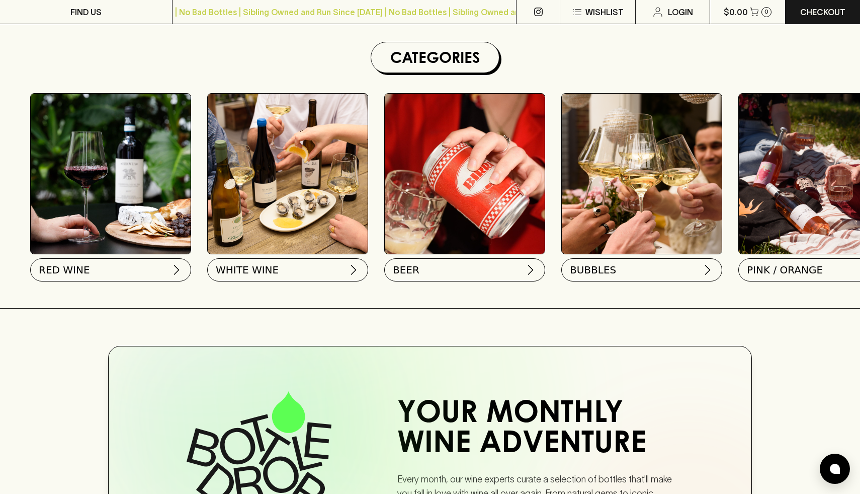
scroll to position [284, 0]
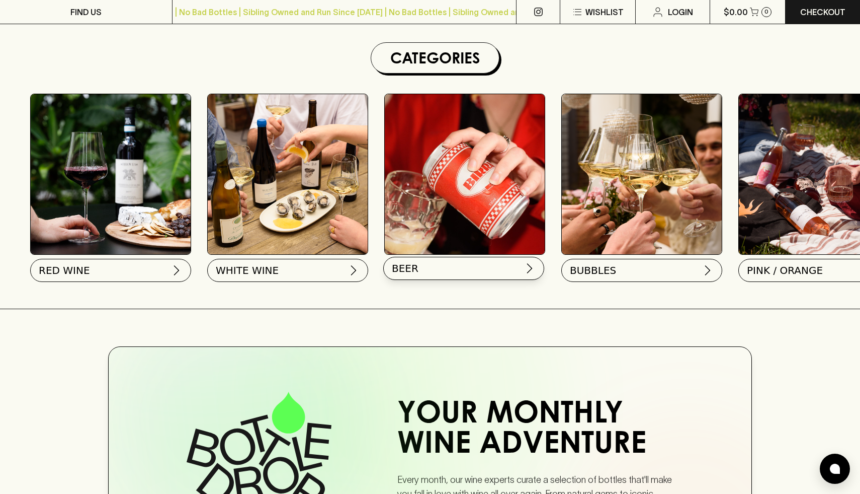
click at [436, 273] on button "BEER" at bounding box center [463, 268] width 161 height 23
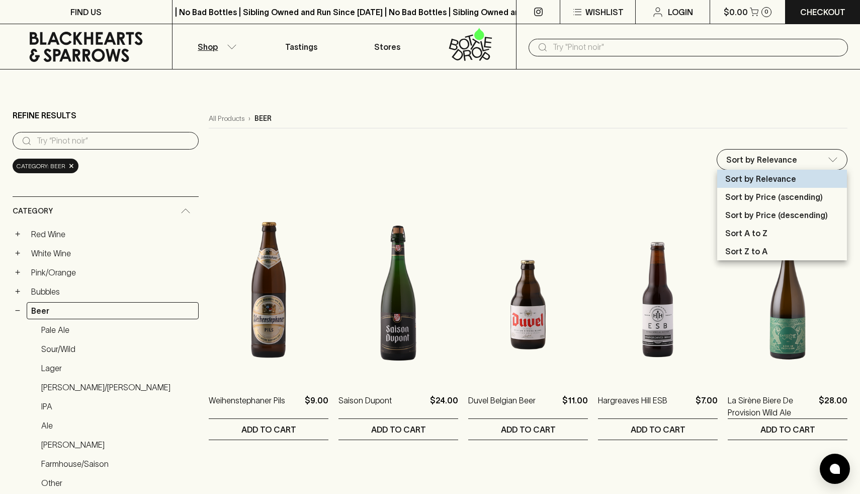
click at [732, 136] on div at bounding box center [430, 247] width 860 height 494
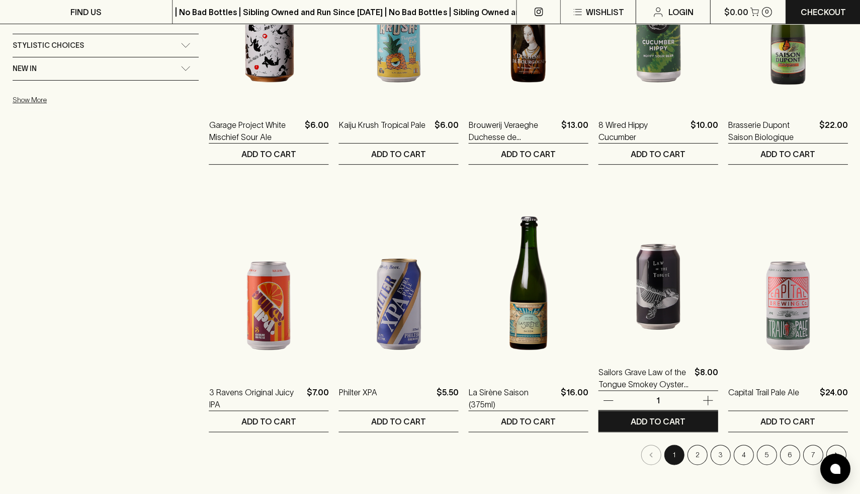
scroll to position [810, 0]
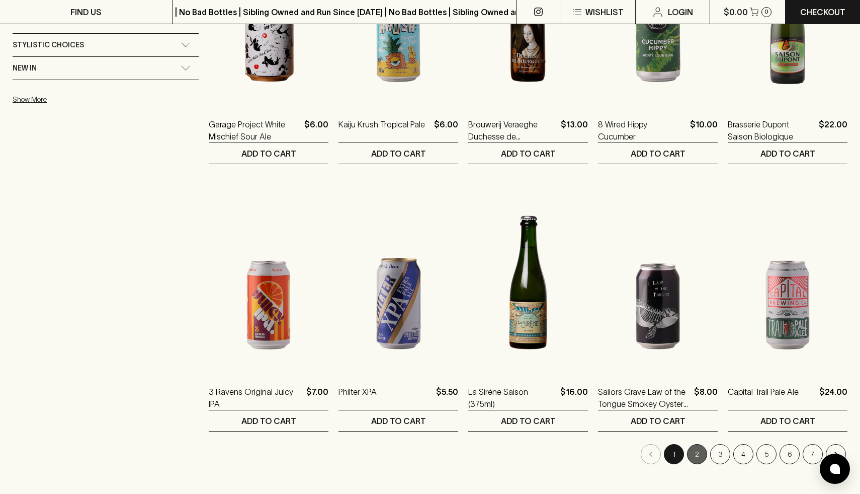
click at [691, 457] on button "2" at bounding box center [697, 454] width 20 height 20
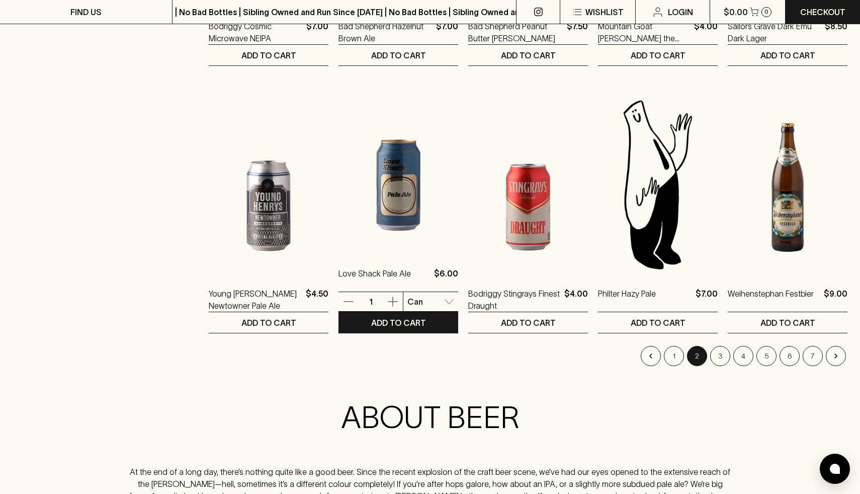
scroll to position [918, 0]
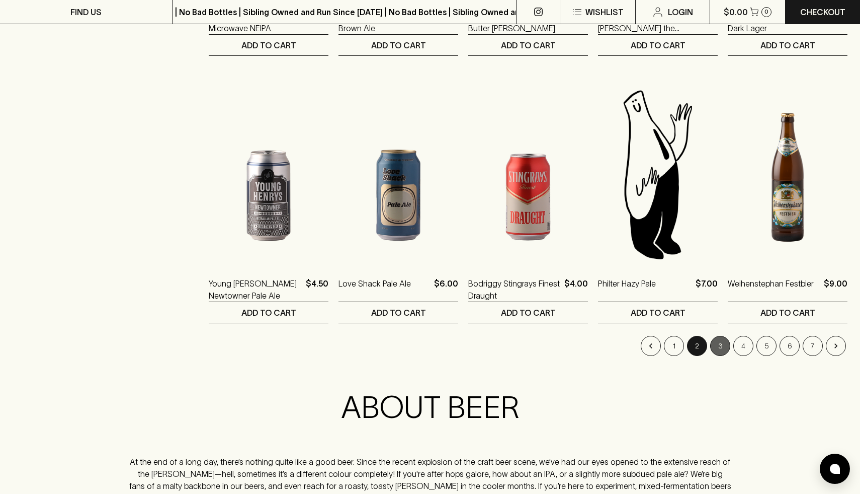
click at [725, 345] on button "3" at bounding box center [720, 346] width 20 height 20
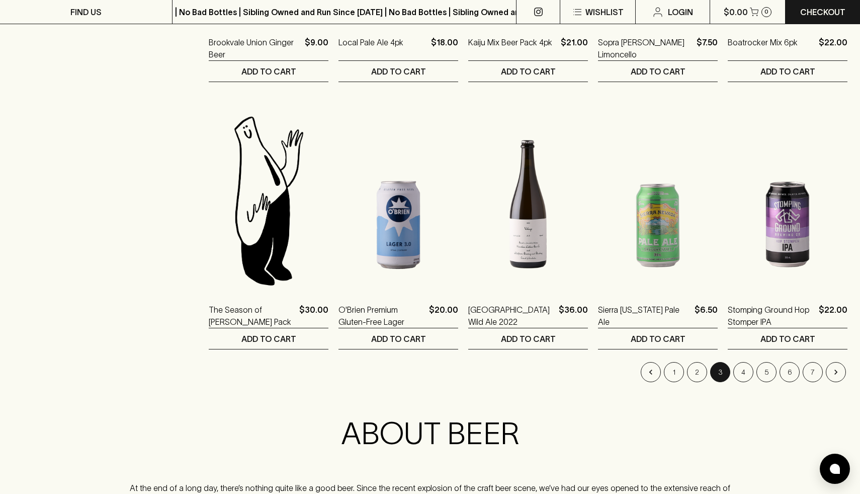
scroll to position [896, 0]
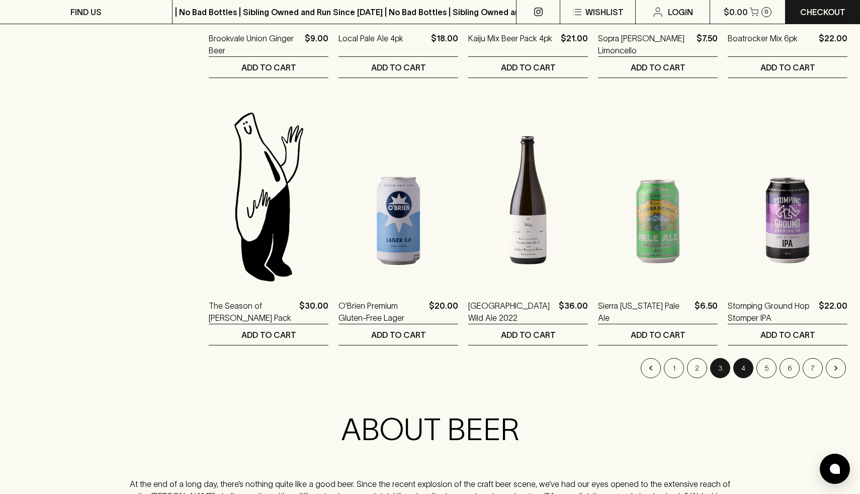
click at [741, 372] on button "4" at bounding box center [744, 368] width 20 height 20
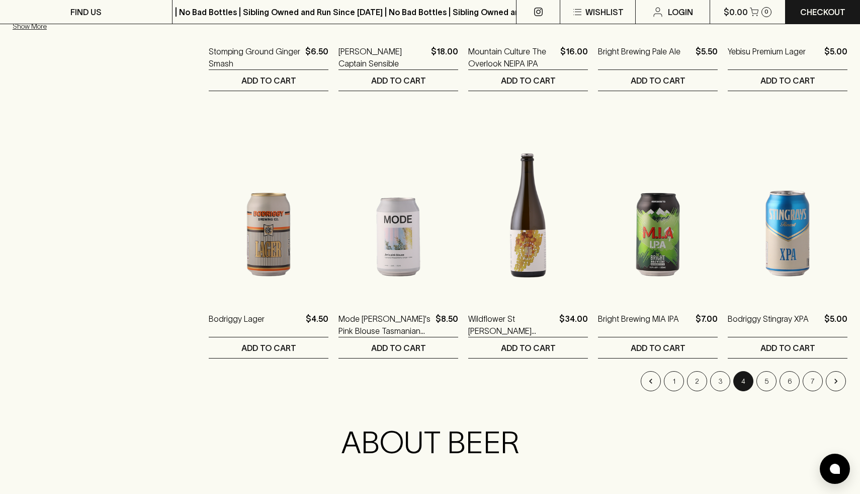
scroll to position [882, 0]
click at [763, 385] on button "5" at bounding box center [767, 381] width 20 height 20
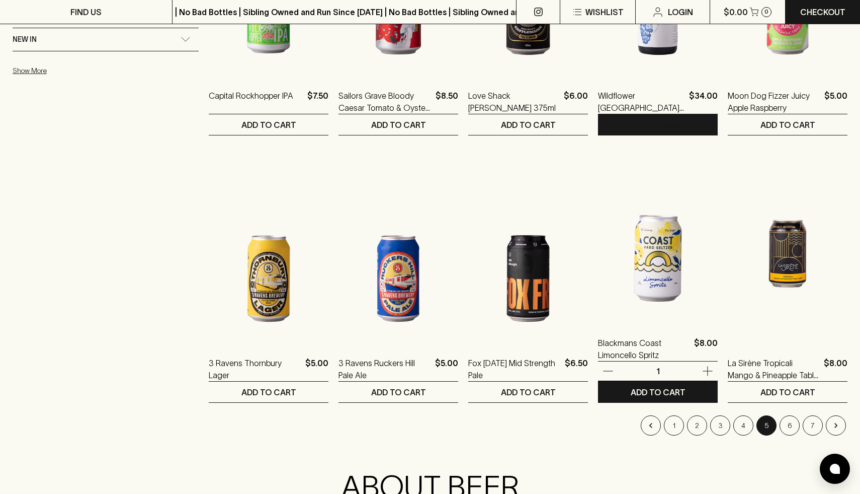
scroll to position [859, 0]
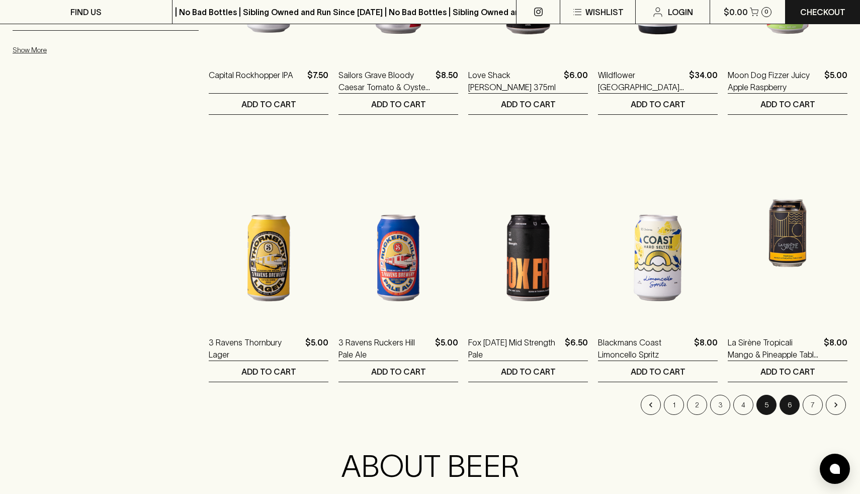
click at [795, 400] on button "6" at bounding box center [790, 404] width 20 height 20
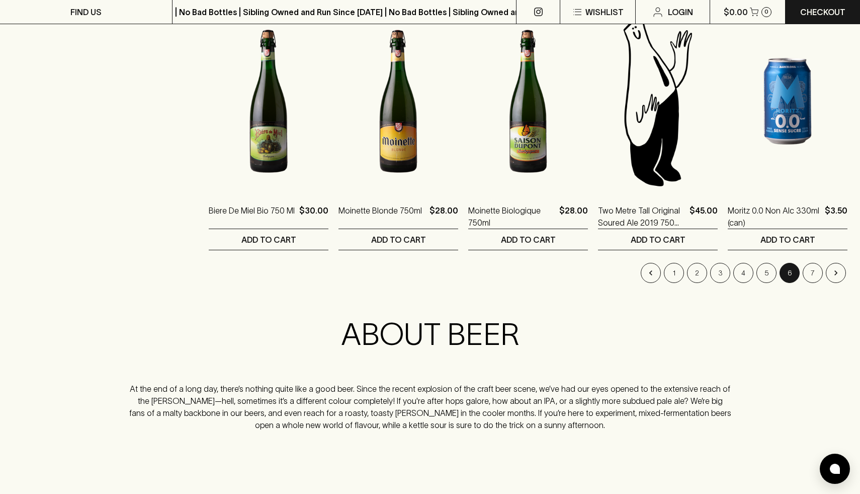
scroll to position [1004, 0]
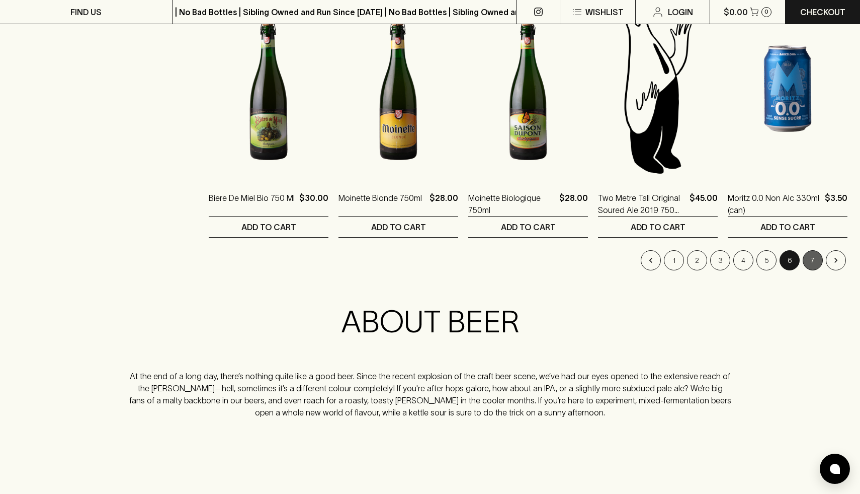
click at [817, 256] on button "7" at bounding box center [813, 260] width 20 height 20
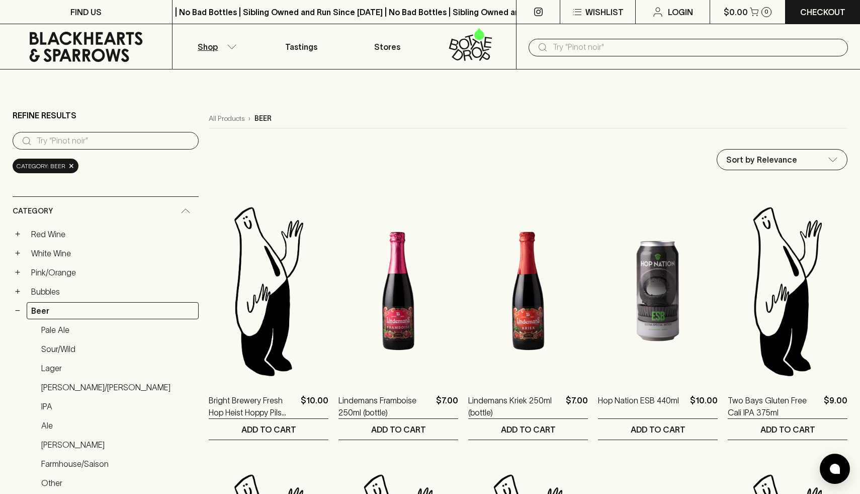
click at [87, 41] on icon at bounding box center [86, 47] width 157 height 30
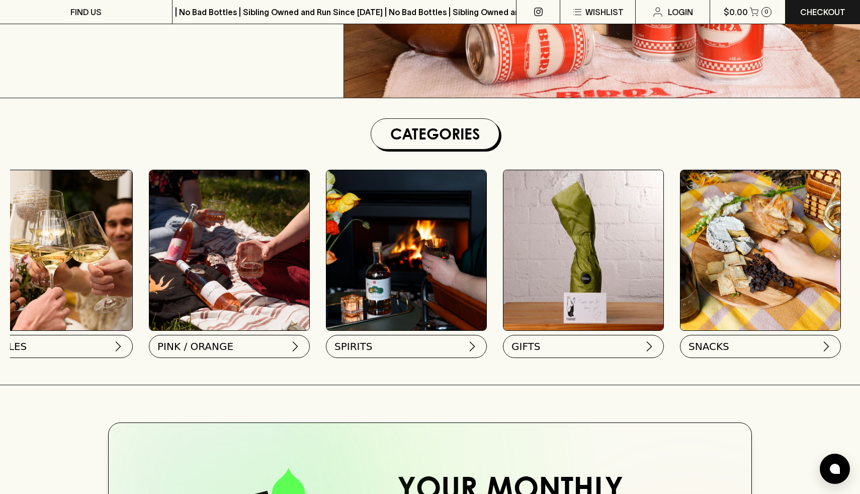
scroll to position [0, 591]
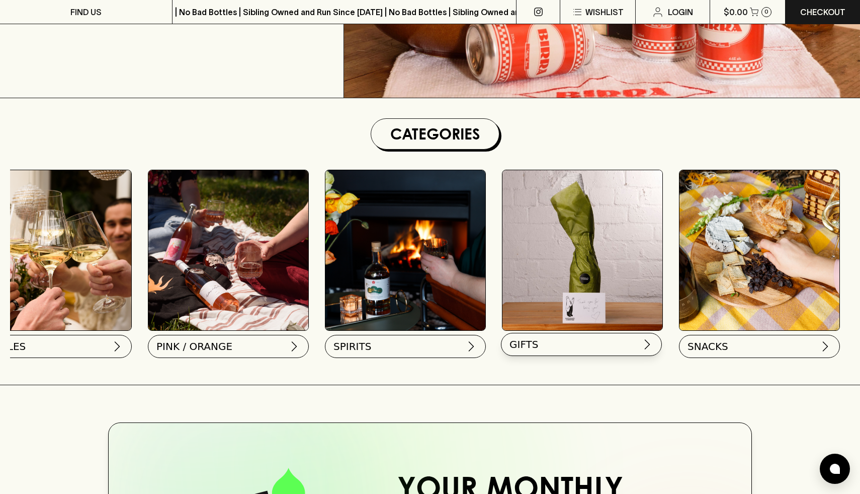
click at [563, 353] on button "GIFTS" at bounding box center [581, 344] width 161 height 23
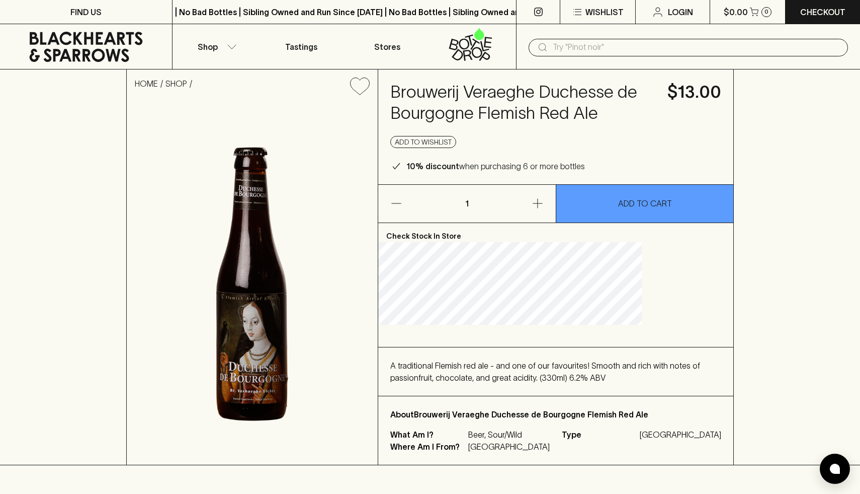
click at [309, 346] on img at bounding box center [252, 283] width 251 height 361
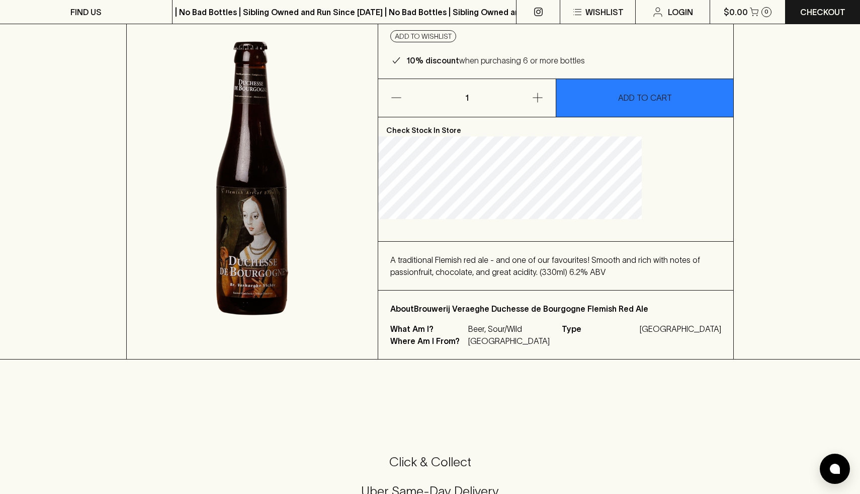
scroll to position [108, 0]
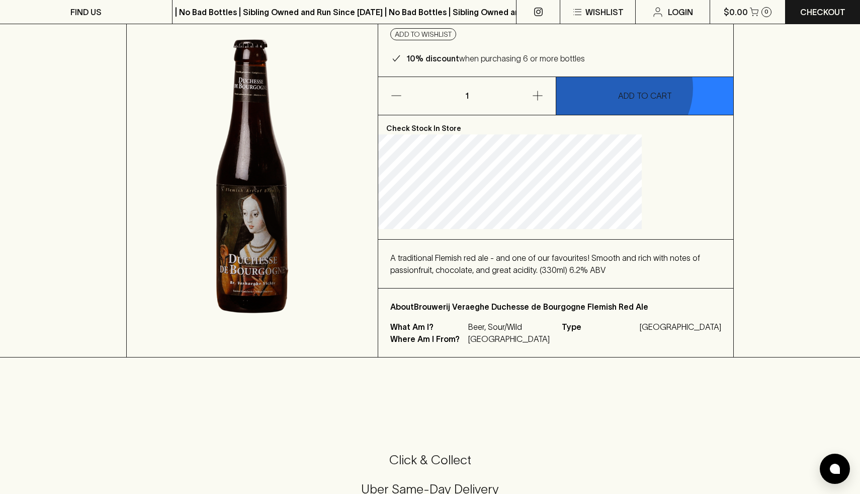
click at [620, 115] on button "ADD TO CART" at bounding box center [644, 96] width 177 height 38
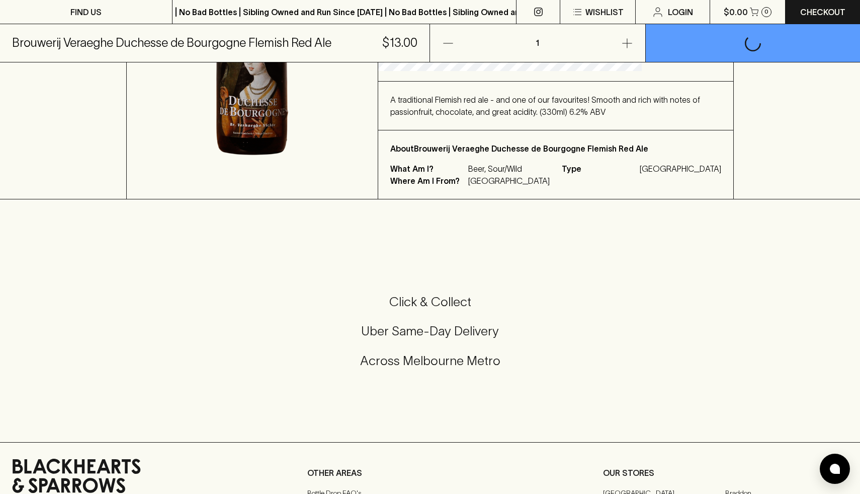
scroll to position [0, 0]
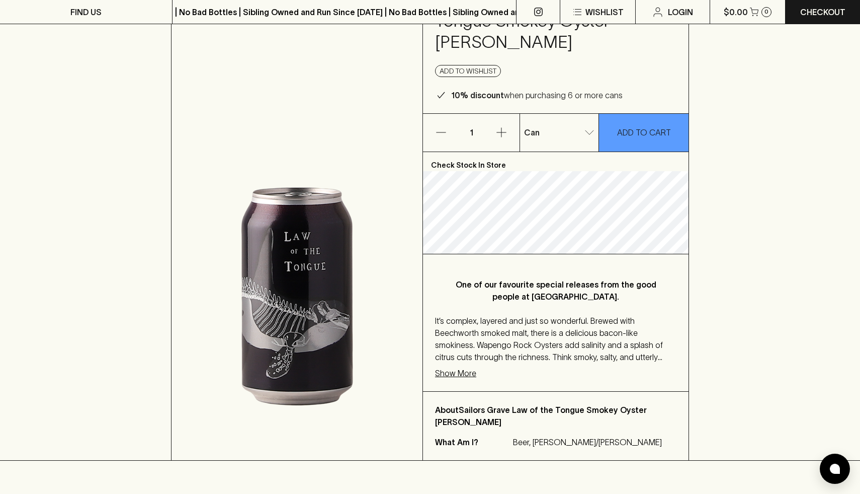
scroll to position [98, 0]
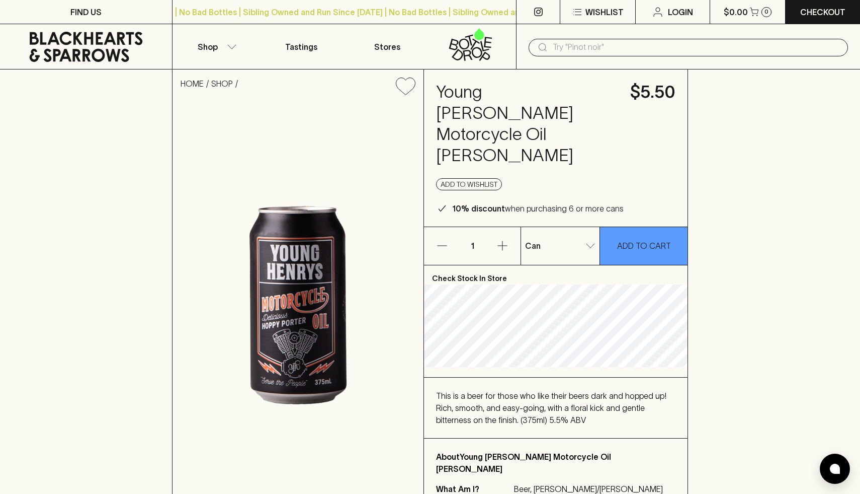
click at [259, 290] on img at bounding box center [298, 305] width 251 height 404
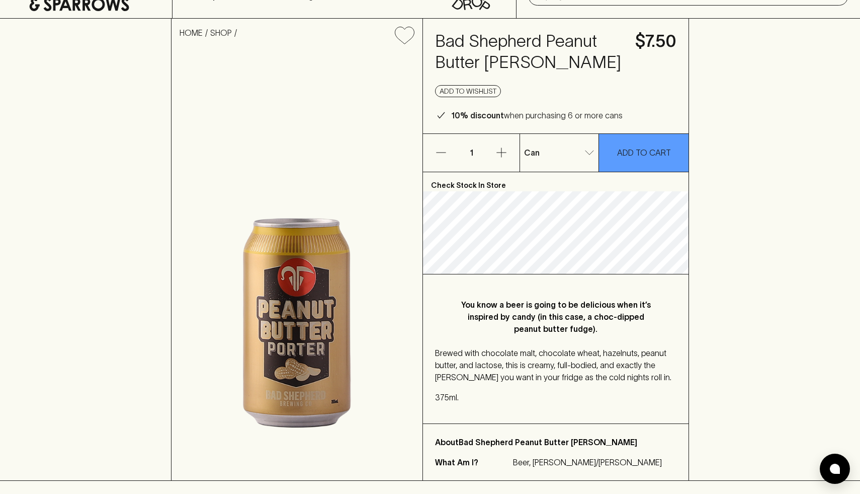
scroll to position [52, 0]
click at [251, 258] on img at bounding box center [297, 265] width 251 height 428
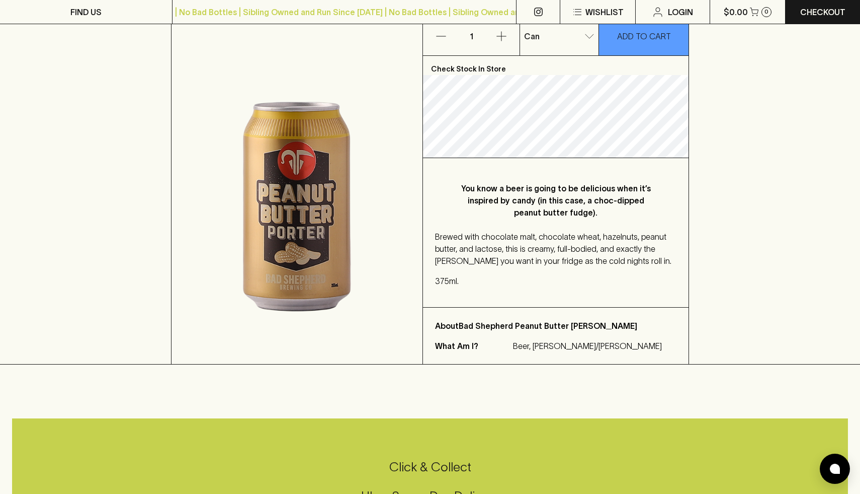
scroll to position [0, 0]
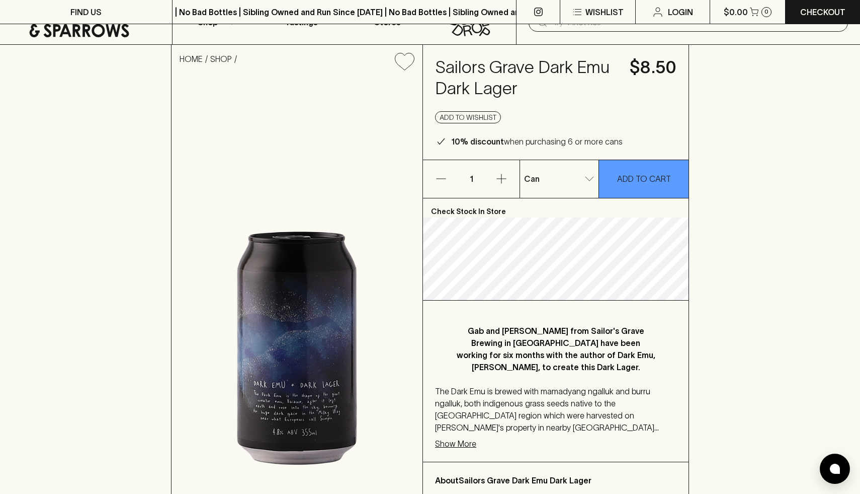
scroll to position [74, 0]
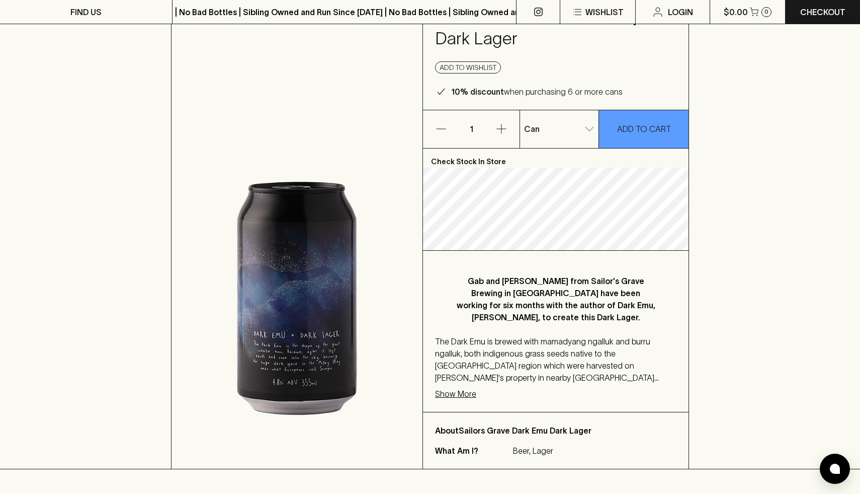
click at [291, 314] on img at bounding box center [297, 249] width 251 height 440
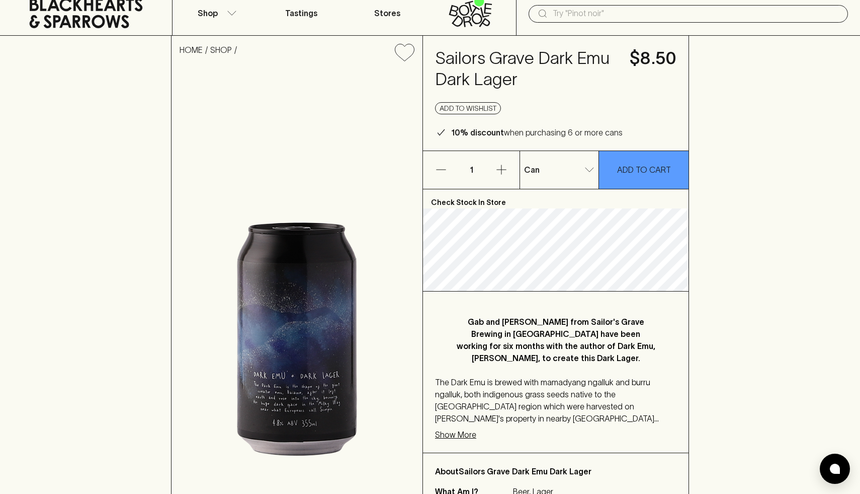
scroll to position [0, 0]
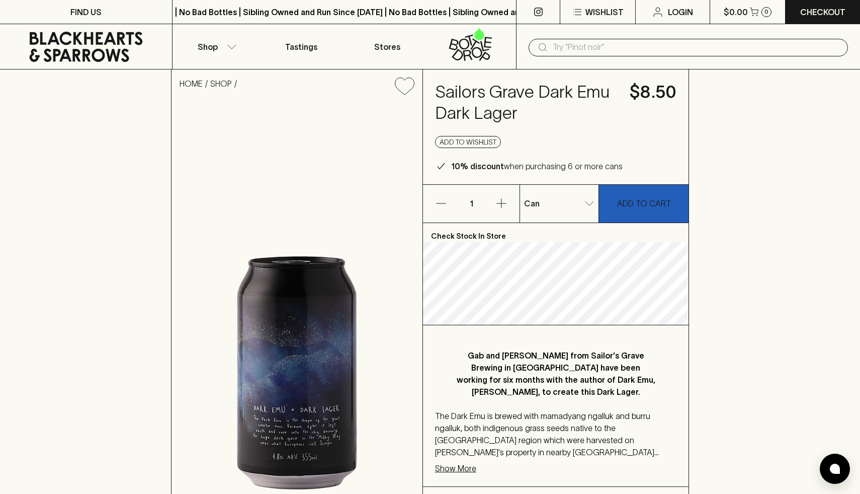
click at [637, 209] on p "ADD TO CART" at bounding box center [644, 203] width 54 height 12
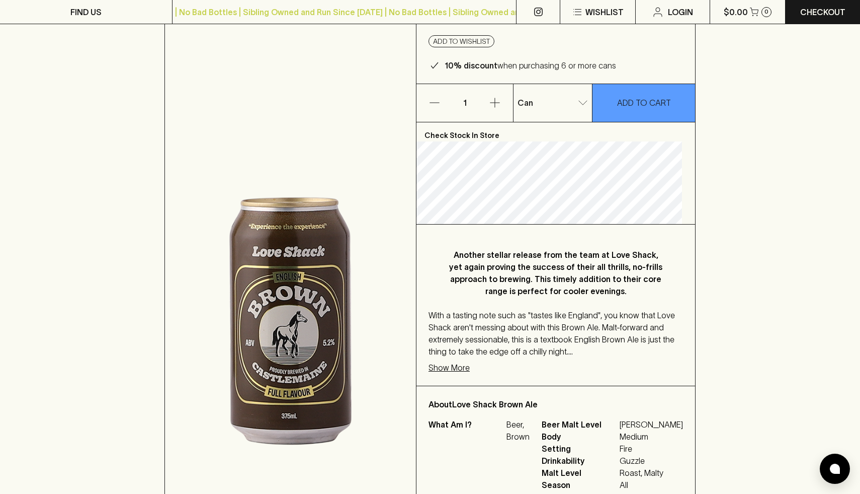
scroll to position [82, 0]
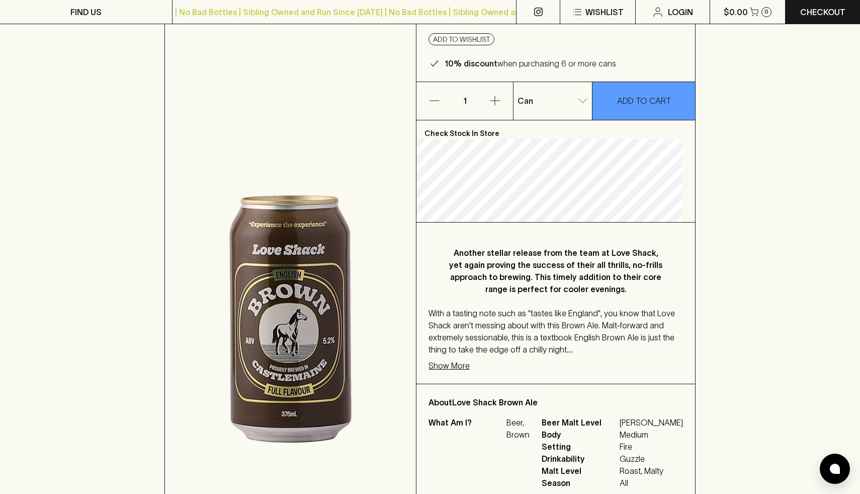
click at [464, 371] on div "Another stellar release from the team at Love Shack, yet again proving the succ…" at bounding box center [556, 302] width 279 height 161
click at [466, 363] on p "Show More" at bounding box center [449, 365] width 41 height 12
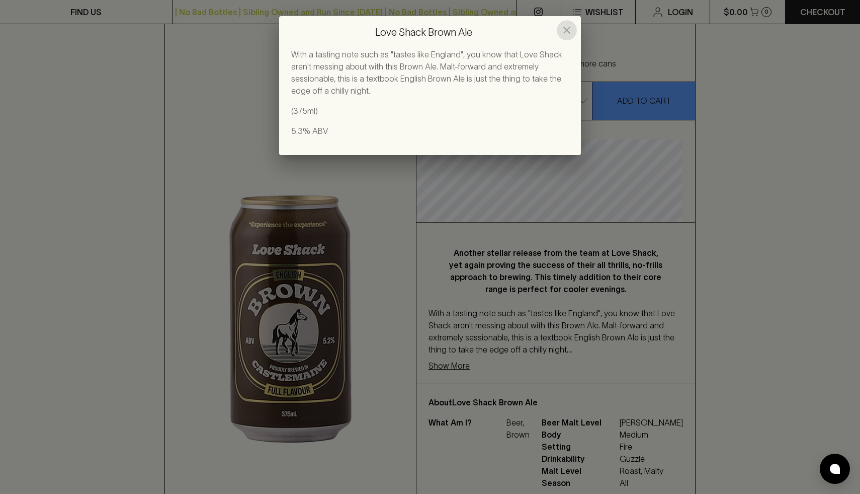
click at [565, 28] on icon "close" at bounding box center [566, 30] width 7 height 7
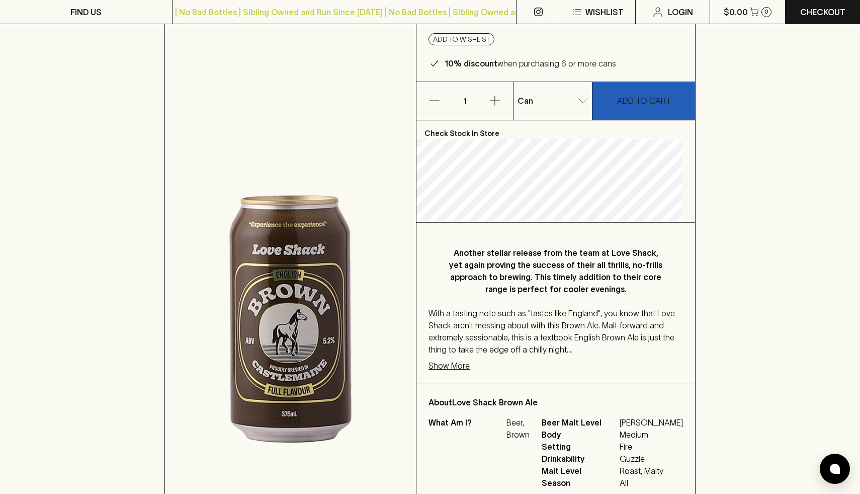
click at [659, 95] on p "ADD TO CART" at bounding box center [644, 101] width 54 height 12
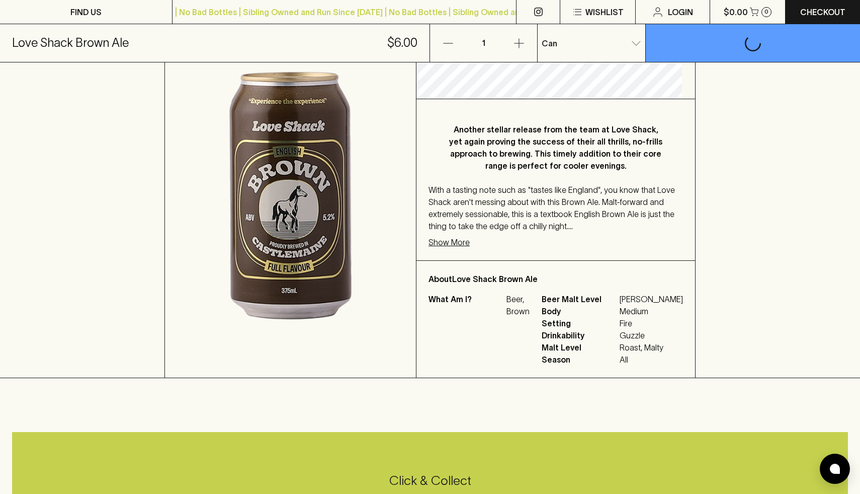
scroll to position [0, 0]
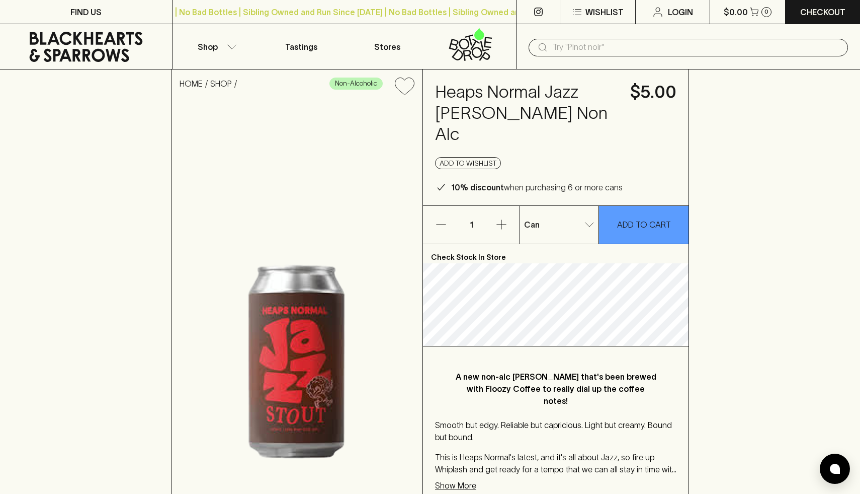
click at [324, 327] on img at bounding box center [297, 361] width 251 height 517
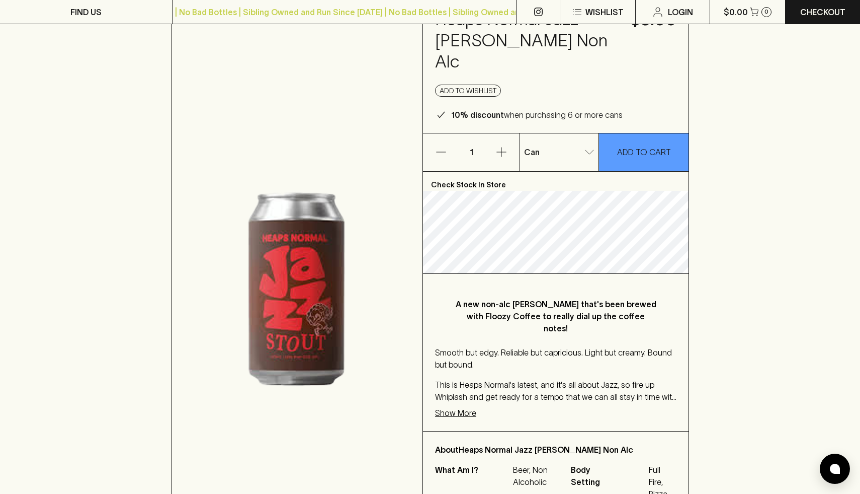
scroll to position [83, 0]
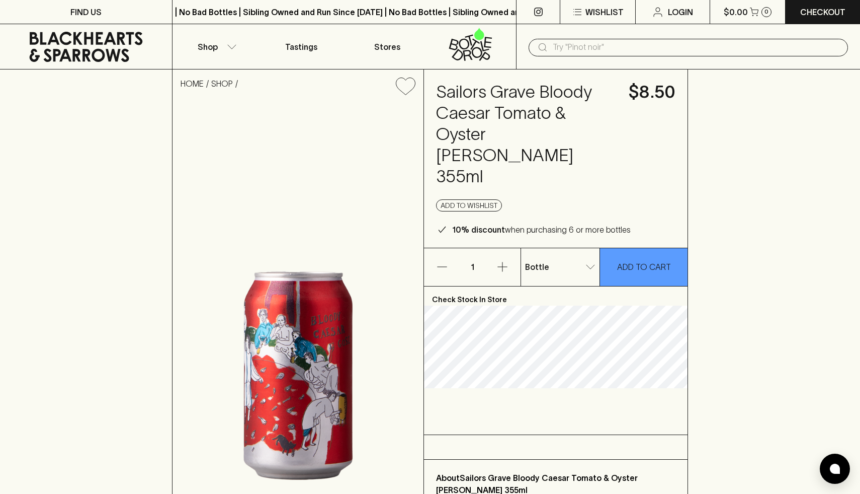
click at [303, 328] on img at bounding box center [298, 315] width 251 height 425
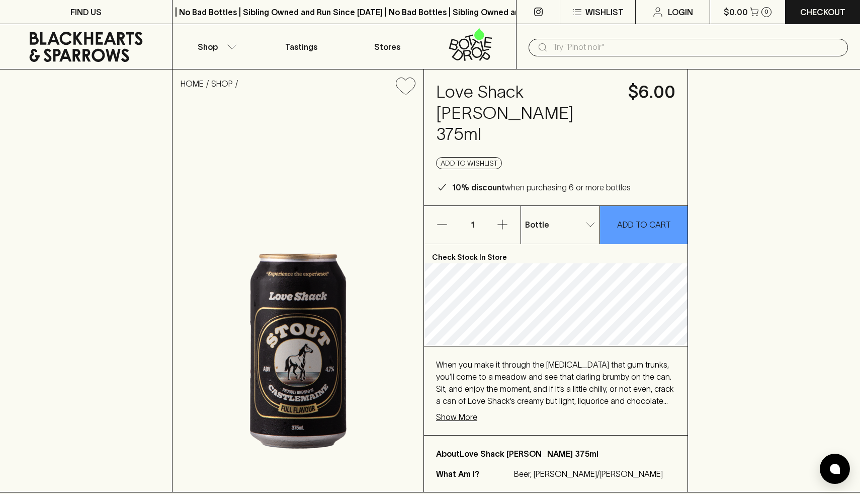
click at [319, 314] on img at bounding box center [298, 297] width 251 height 388
click at [656, 218] on p "ADD TO CART" at bounding box center [644, 224] width 54 height 12
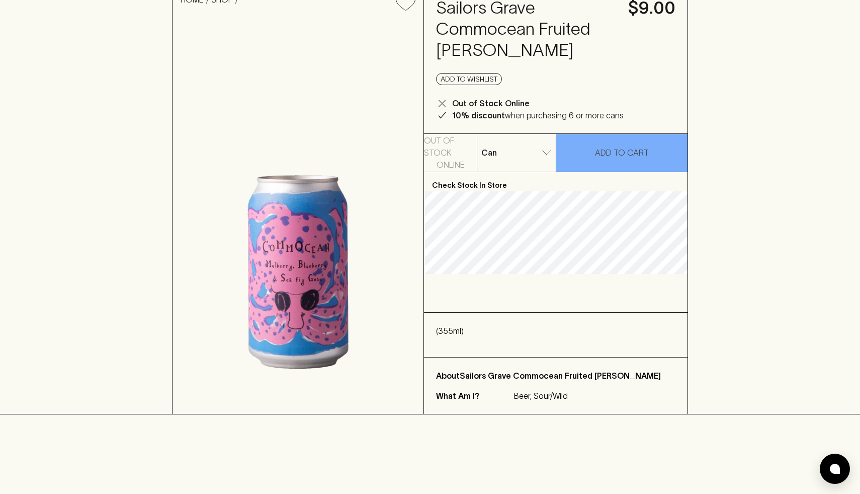
scroll to position [99, 0]
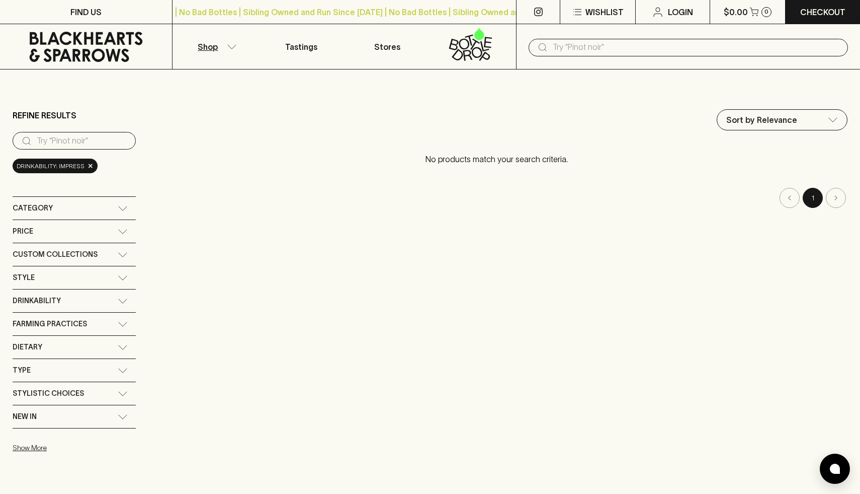
click at [128, 52] on icon at bounding box center [86, 47] width 157 height 30
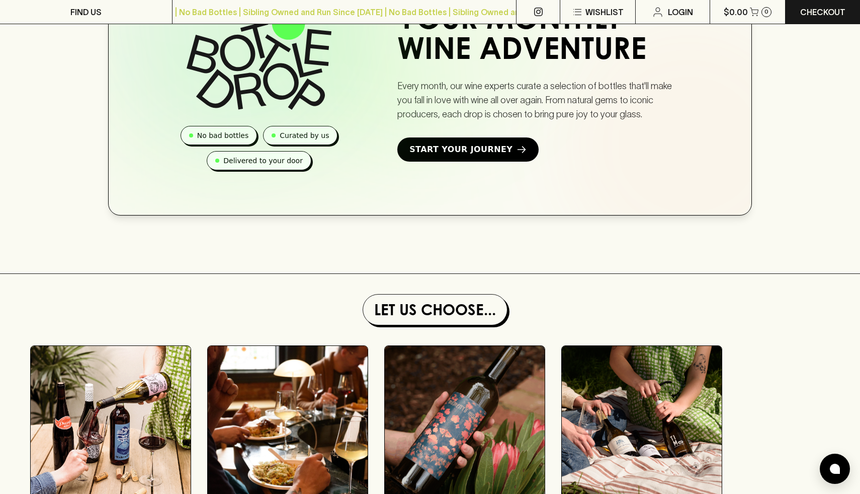
scroll to position [655, 0]
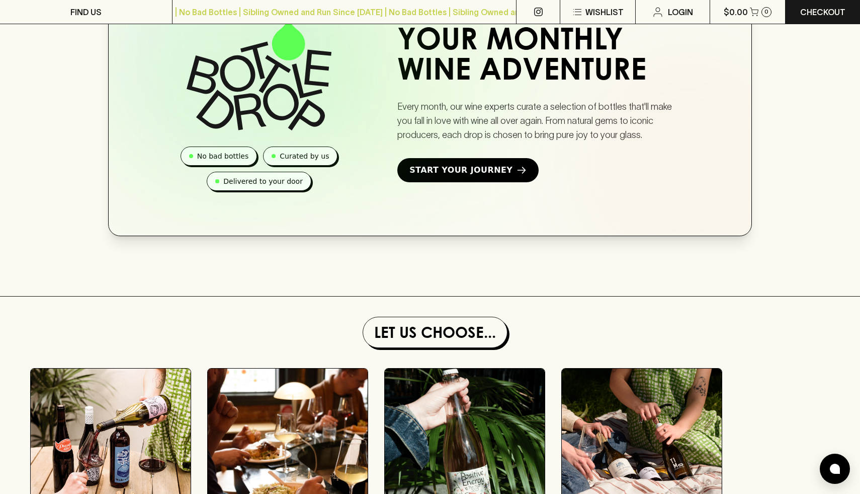
click at [537, 148] on div at bounding box center [601, 160] width 302 height 302
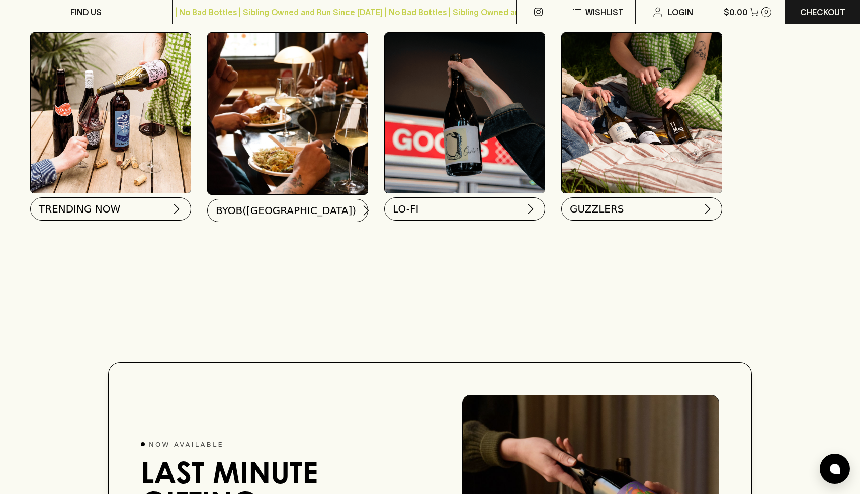
scroll to position [994, 0]
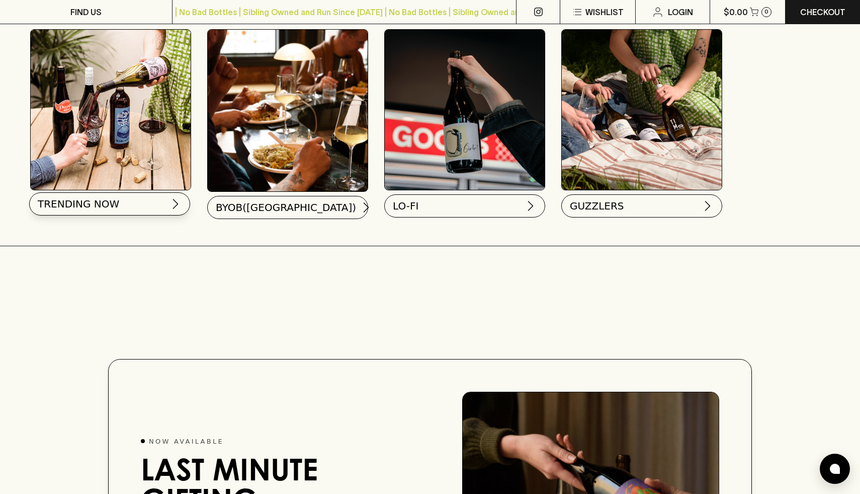
click at [152, 206] on button "TRENDING NOW" at bounding box center [109, 203] width 161 height 23
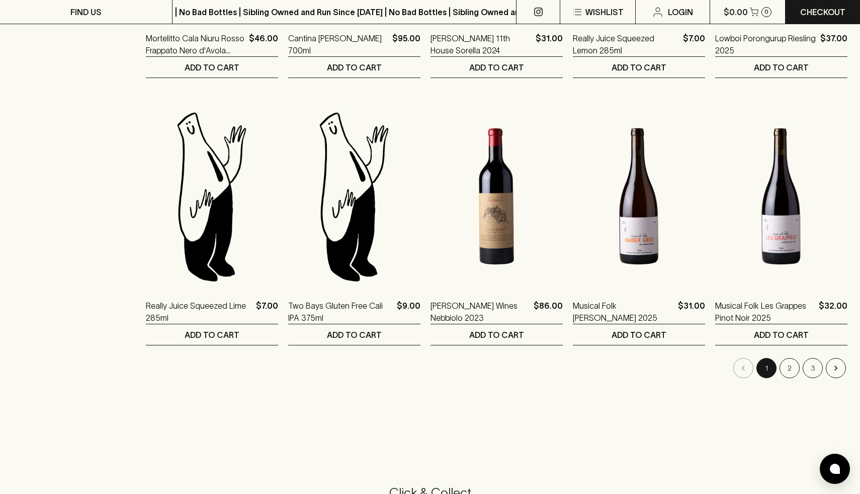
scroll to position [862, 0]
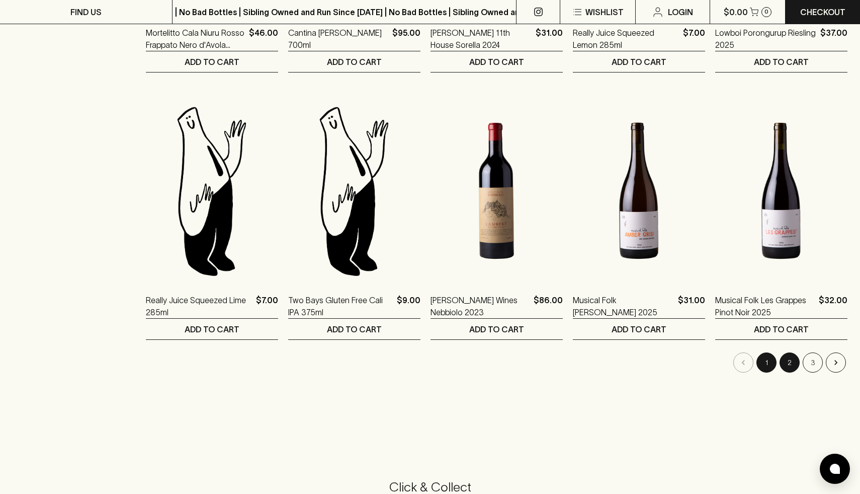
click at [788, 363] on button "2" at bounding box center [790, 362] width 20 height 20
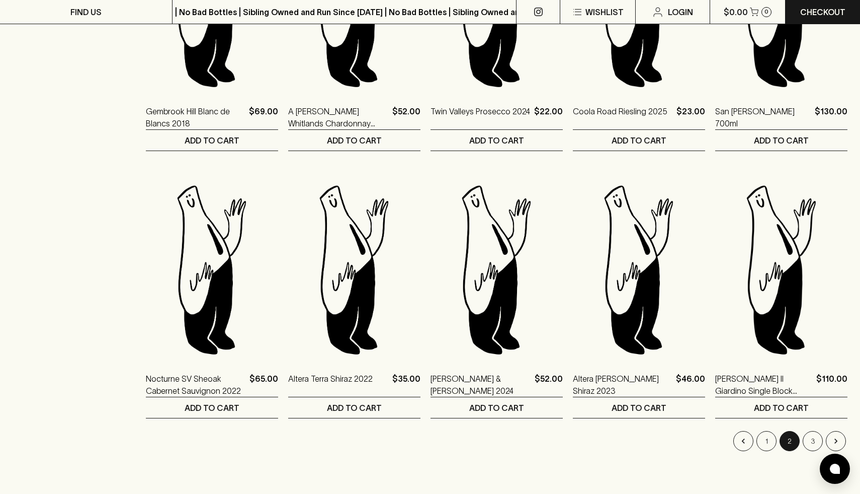
scroll to position [843, 0]
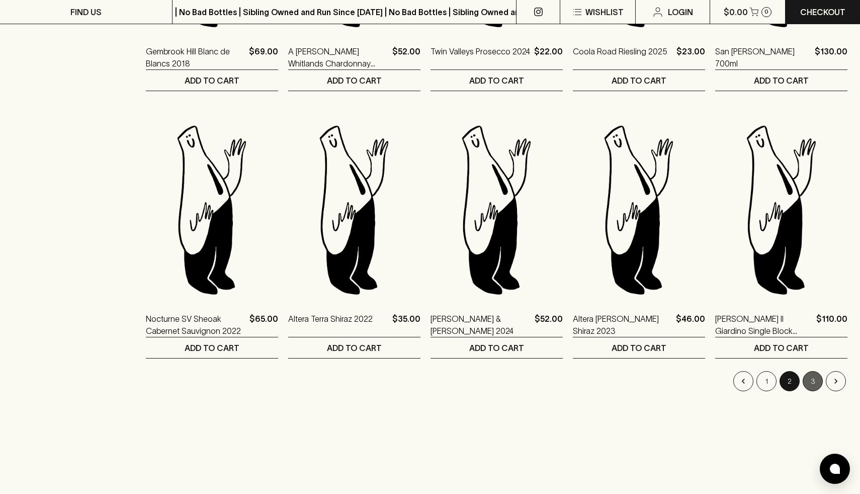
click at [814, 383] on button "3" at bounding box center [813, 381] width 20 height 20
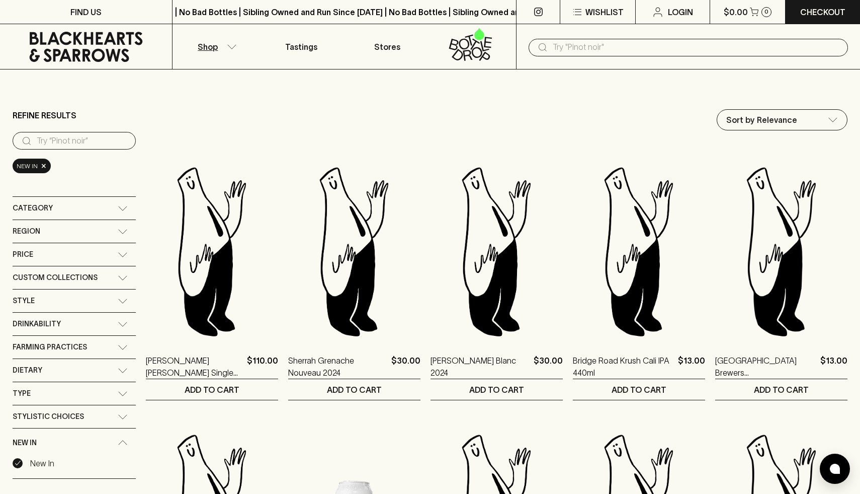
click at [99, 49] on icon at bounding box center [86, 47] width 113 height 30
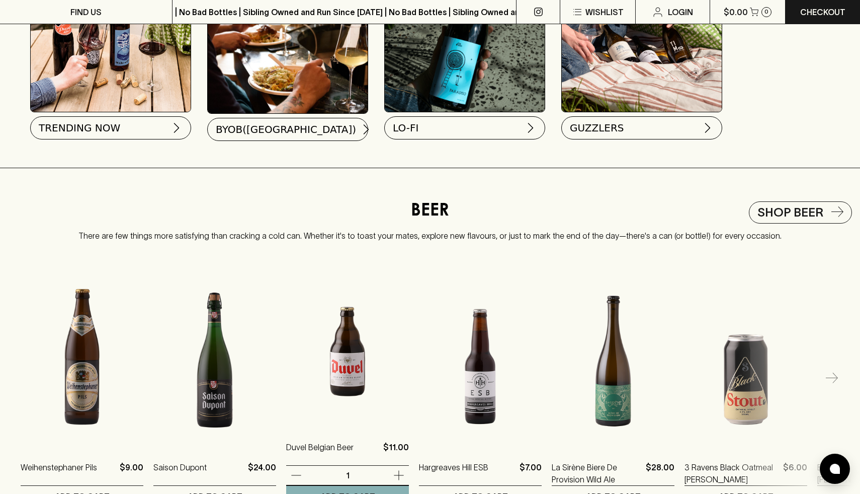
scroll to position [1070, 0]
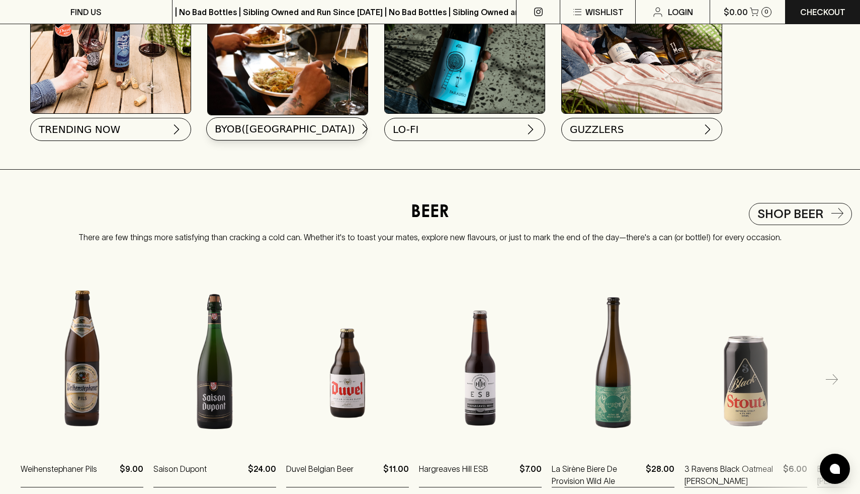
click at [295, 131] on button "BYOB([GEOGRAPHIC_DATA])" at bounding box center [286, 128] width 161 height 23
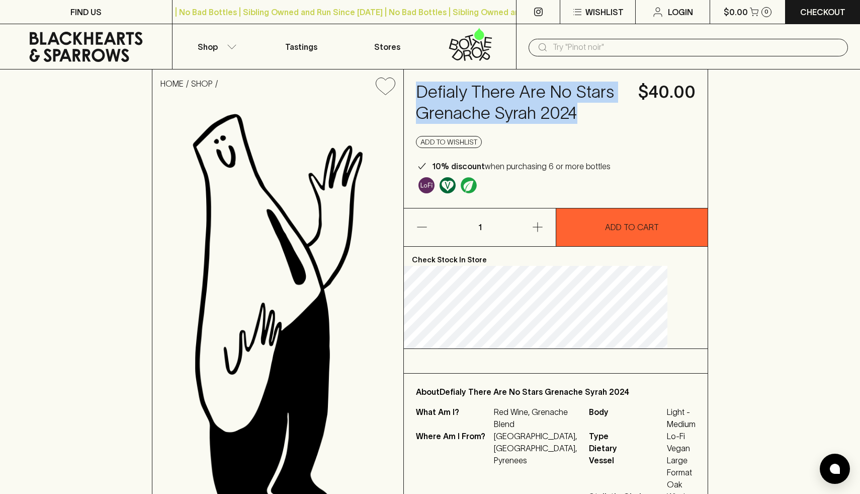
drag, startPoint x: 435, startPoint y: 91, endPoint x: 479, endPoint y: 136, distance: 63.7
click at [479, 136] on div "Defialy There Are No Stars Grenache Syrah 2024 $40.00 Add to wishlist 10% disco…" at bounding box center [556, 138] width 304 height 138
copy h4 "Defialy There Are No Stars Grenache Syrah 2024"
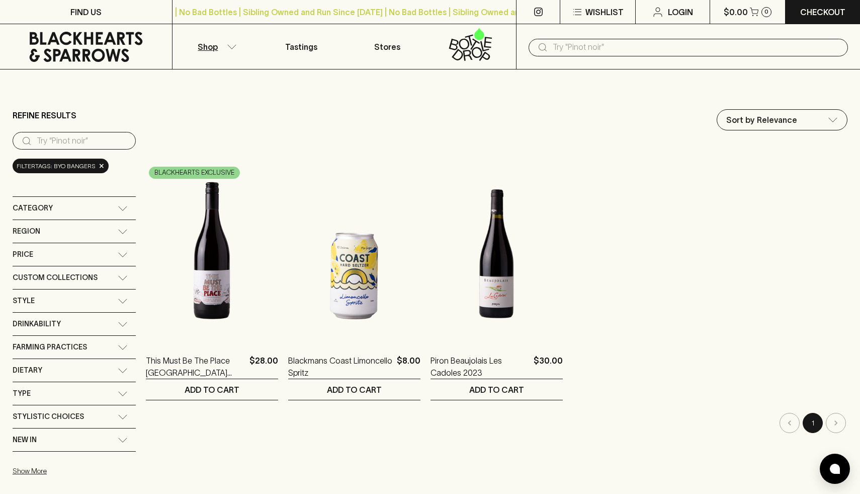
click at [52, 55] on icon at bounding box center [86, 47] width 157 height 30
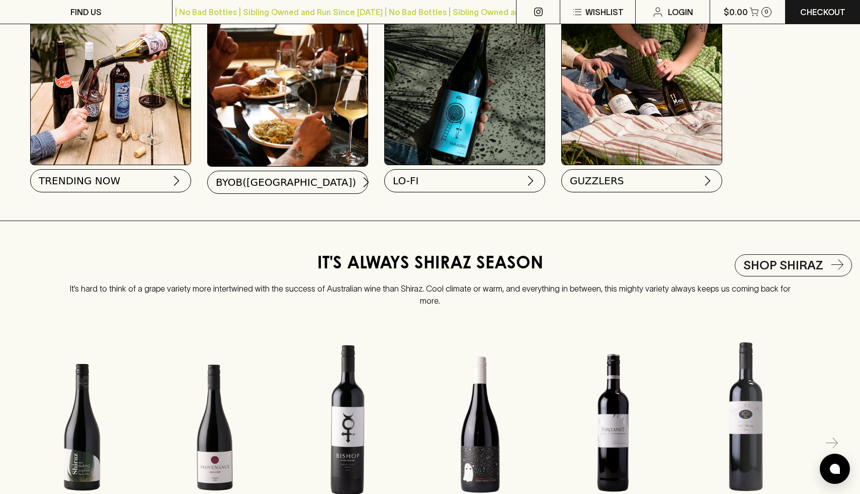
scroll to position [1014, 0]
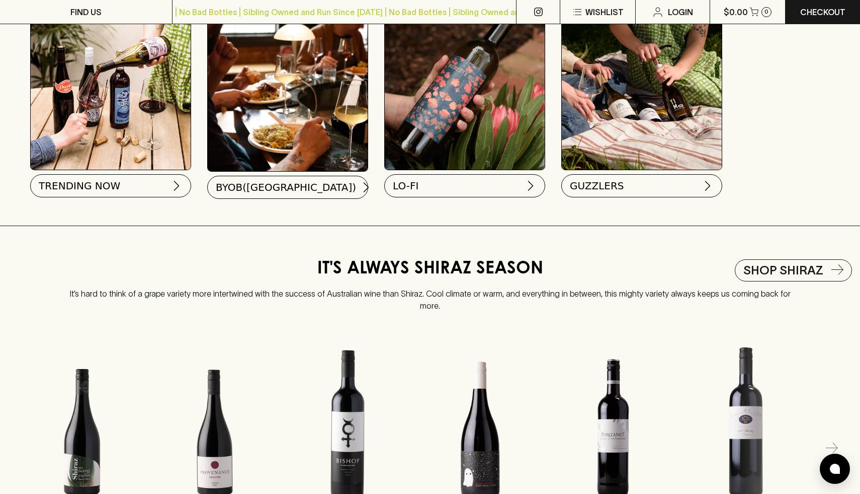
click at [484, 131] on img at bounding box center [465, 90] width 160 height 160
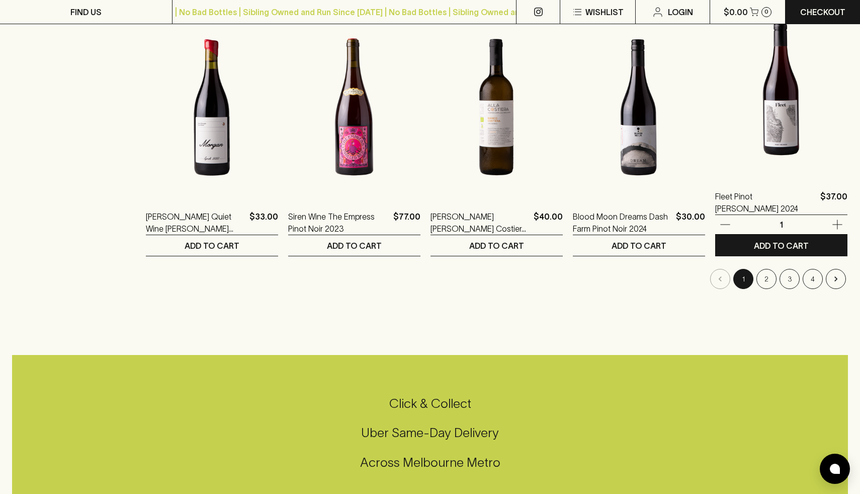
scroll to position [947, 0]
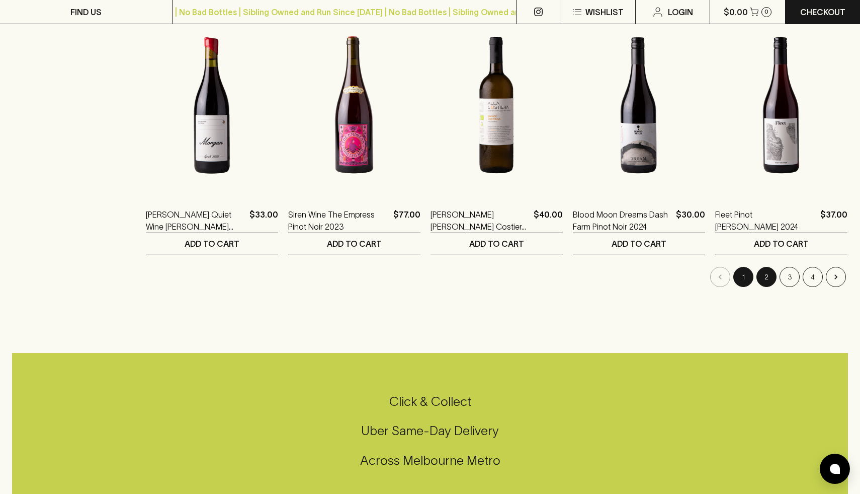
click at [761, 282] on button "2" at bounding box center [767, 277] width 20 height 20
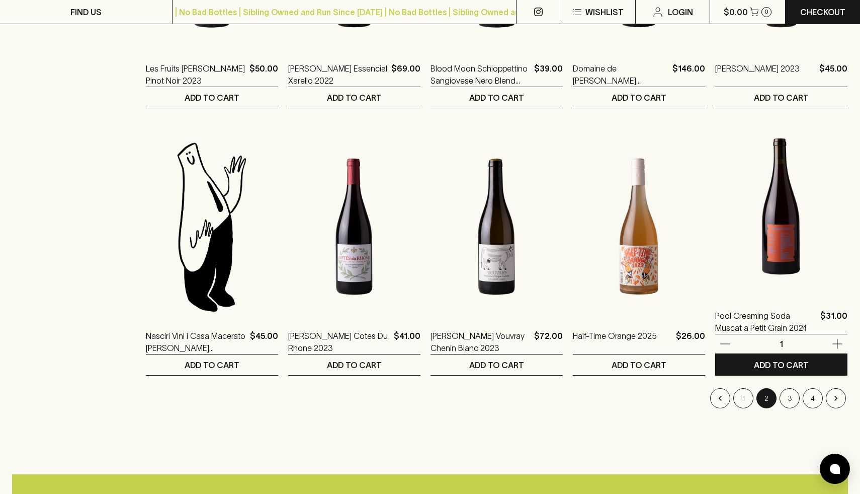
scroll to position [836, 0]
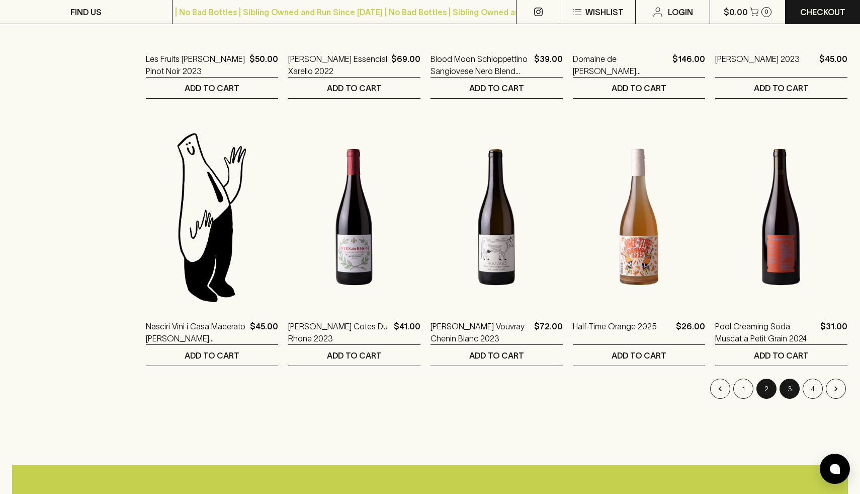
click at [794, 391] on button "3" at bounding box center [790, 388] width 20 height 20
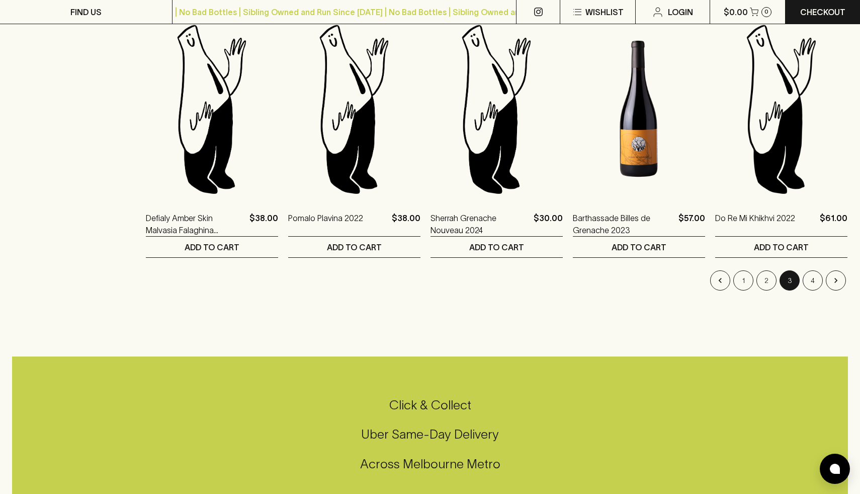
scroll to position [950, 0]
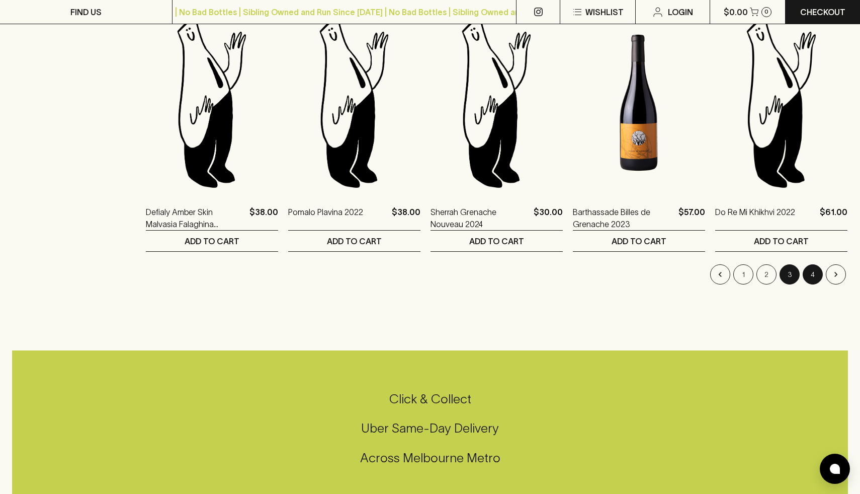
click at [819, 270] on button "4" at bounding box center [813, 274] width 20 height 20
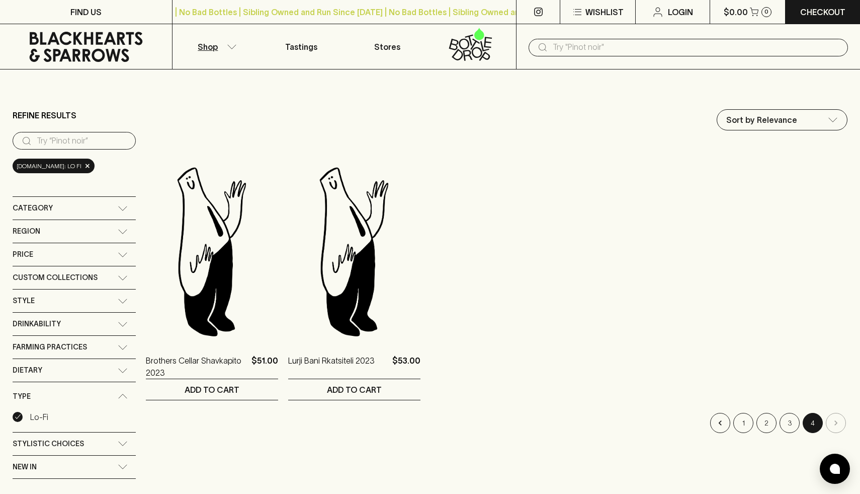
click at [61, 46] on icon at bounding box center [86, 47] width 157 height 30
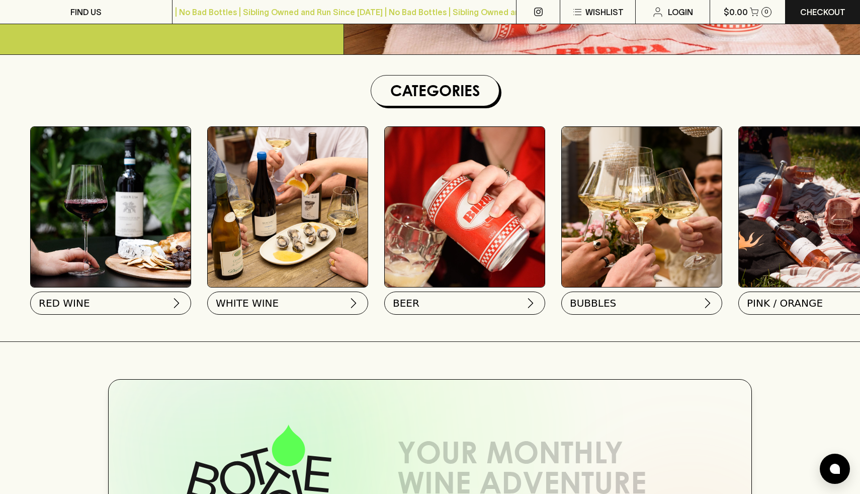
scroll to position [866, 0]
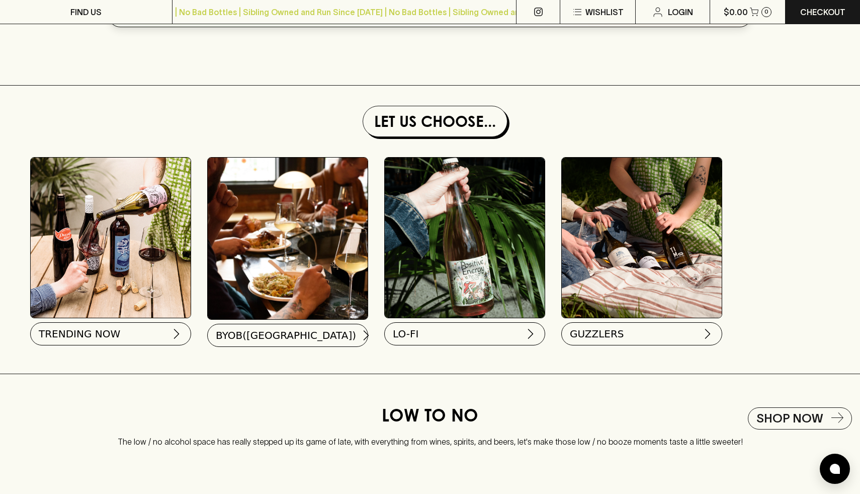
click img
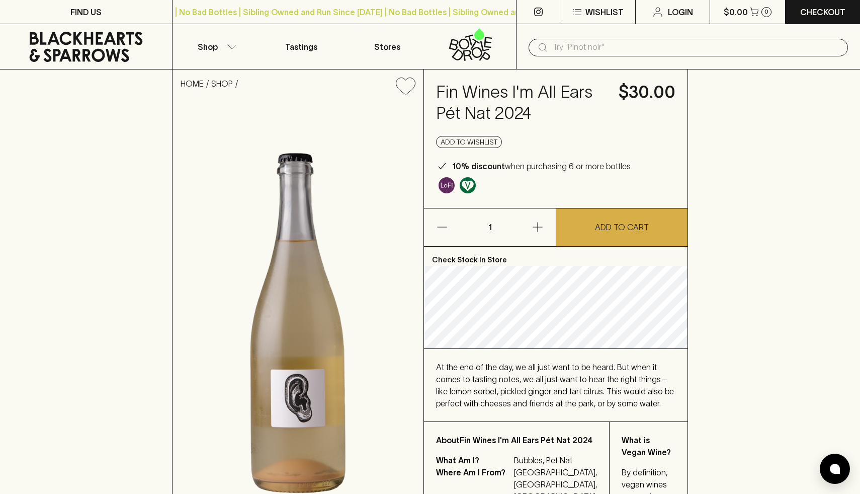
click at [322, 338] on img at bounding box center [298, 322] width 251 height 439
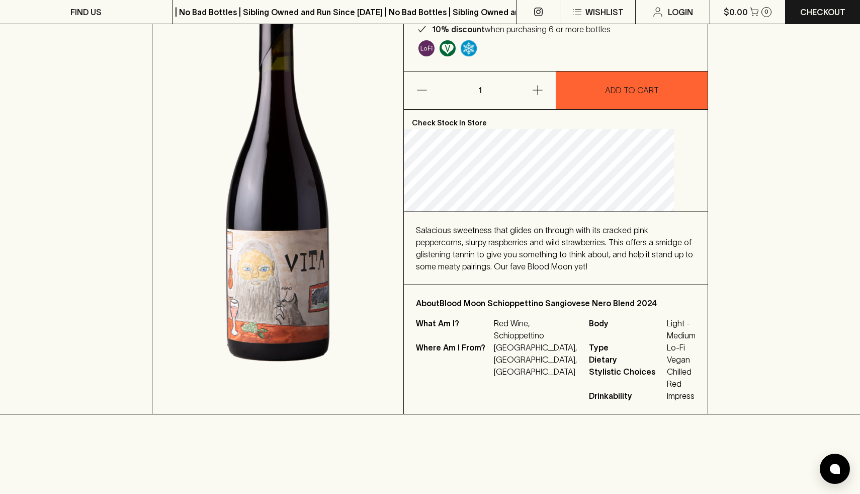
scroll to position [157, 0]
click at [304, 350] on img at bounding box center [277, 180] width 251 height 468
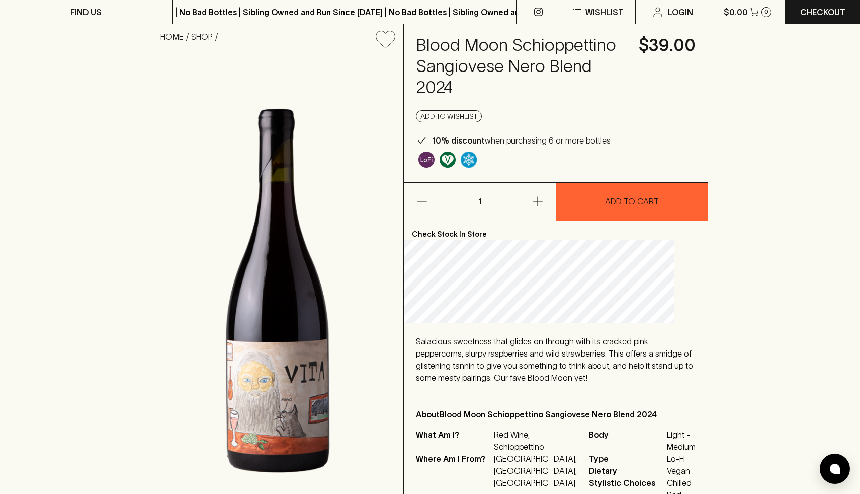
scroll to position [0, 0]
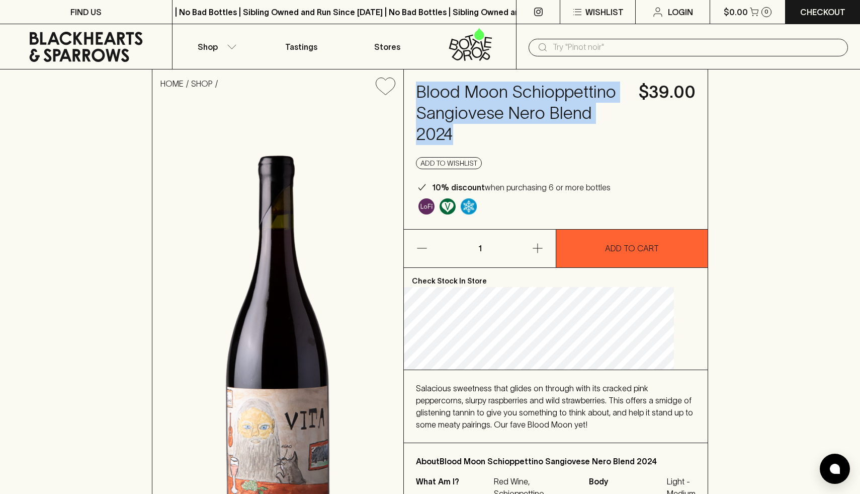
drag, startPoint x: 435, startPoint y: 92, endPoint x: 481, endPoint y: 150, distance: 74.8
click at [481, 145] on h4 "Blood Moon Schioppettino Sangiovese Nero Blend 2024" at bounding box center [521, 113] width 211 height 63
copy h4 "Blood Moon Schioppettino Sangiovese Nero Blend 2024"
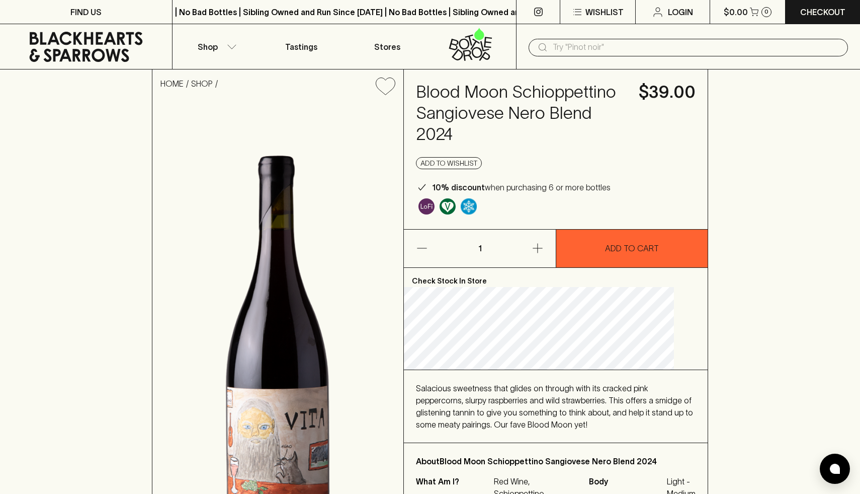
click at [509, 145] on h4 "Blood Moon Schioppettino Sangiovese Nero Blend 2024" at bounding box center [521, 113] width 211 height 63
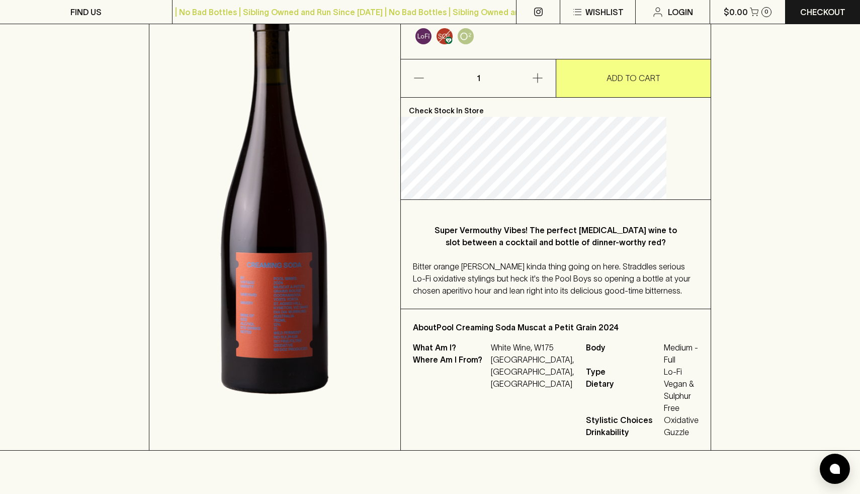
scroll to position [157, 0]
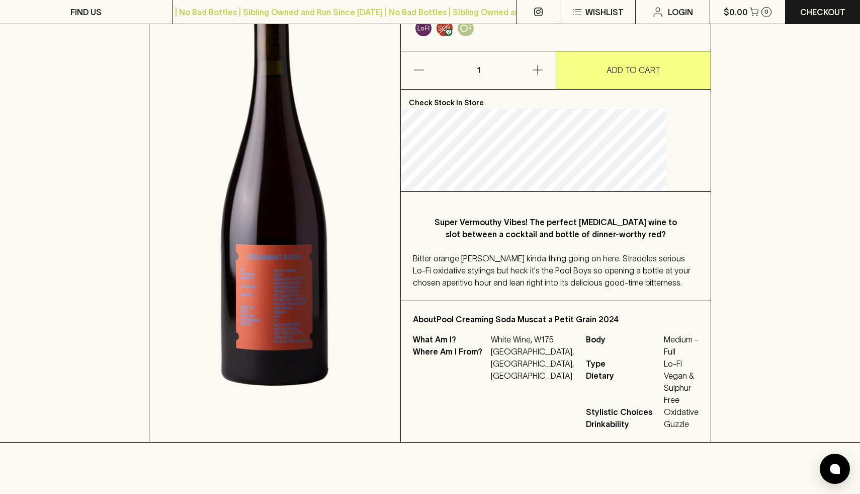
click at [283, 342] on img at bounding box center [274, 194] width 251 height 496
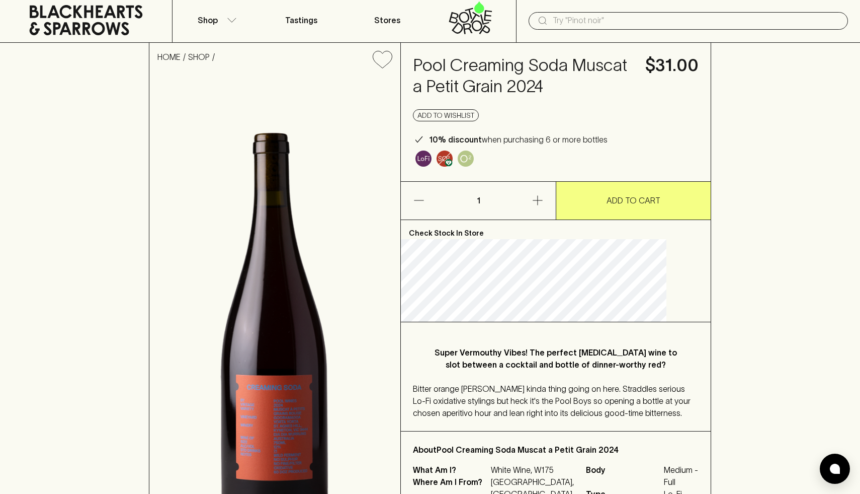
scroll to position [0, 0]
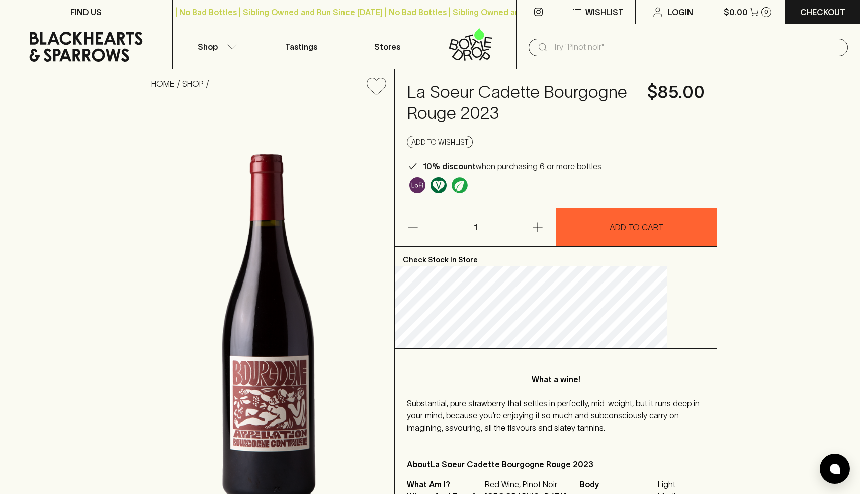
click at [333, 337] on img at bounding box center [268, 326] width 251 height 447
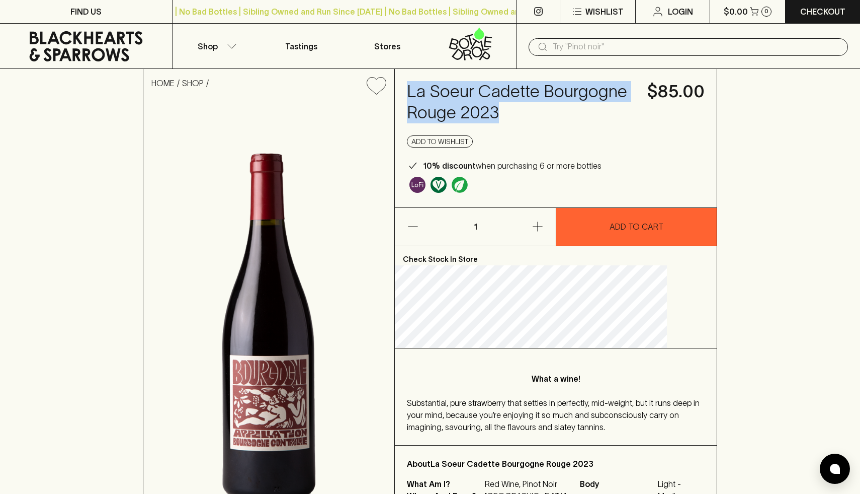
drag, startPoint x: 434, startPoint y: 87, endPoint x: 586, endPoint y: 128, distance: 157.0
click at [586, 128] on div "La Soeur Cadette Bourgogne Rouge 2023 $85.00 Add to wishlist 10% discount when …" at bounding box center [556, 138] width 322 height 138
copy h4 "La Soeur Cadette Bourgogne Rouge 2023"
